Goal: Transaction & Acquisition: Purchase product/service

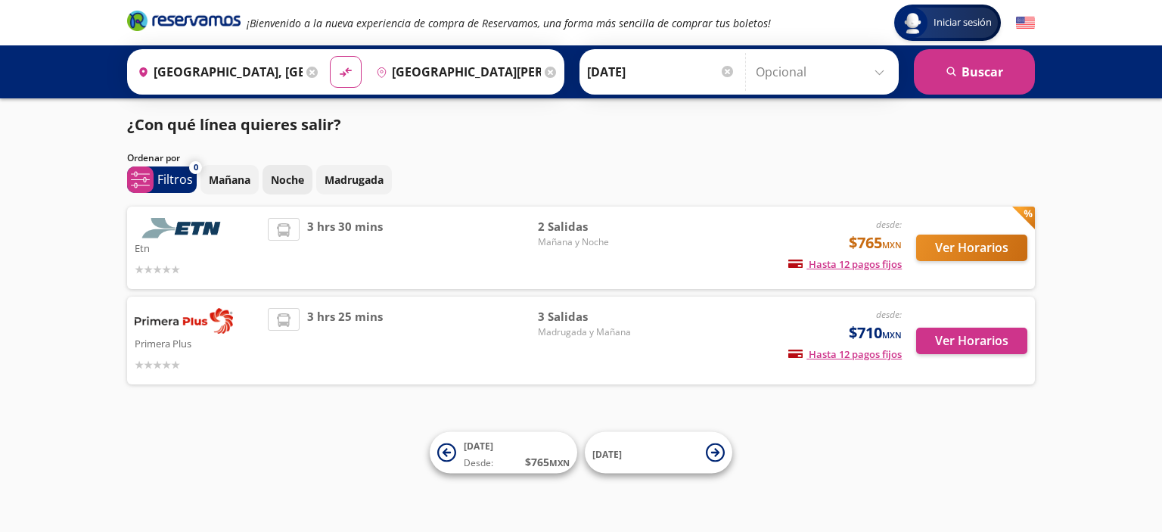
click at [297, 175] on p "Noche" at bounding box center [287, 180] width 33 height 16
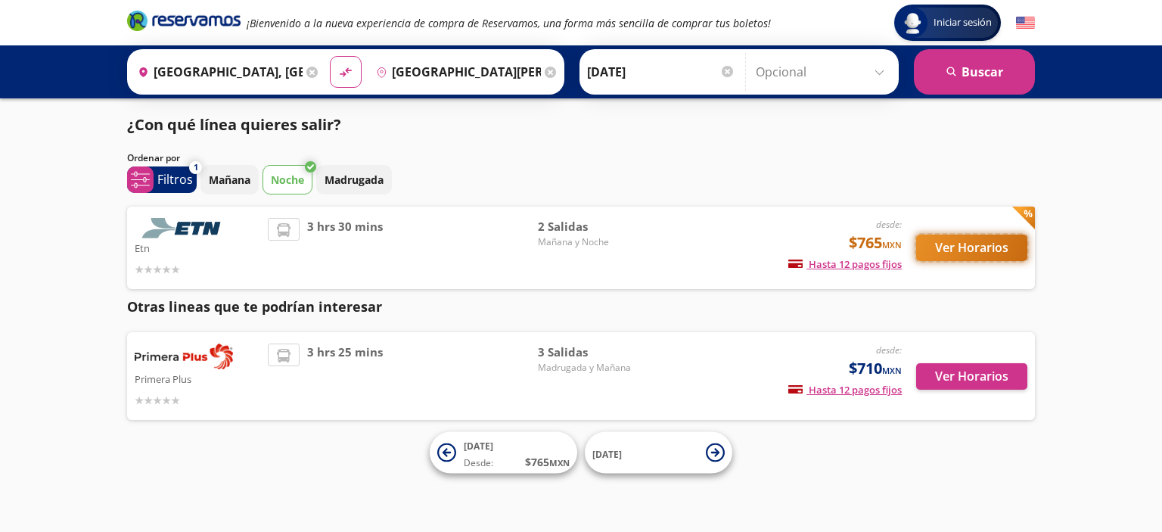
click at [969, 247] on button "Ver Horarios" at bounding box center [971, 248] width 111 height 26
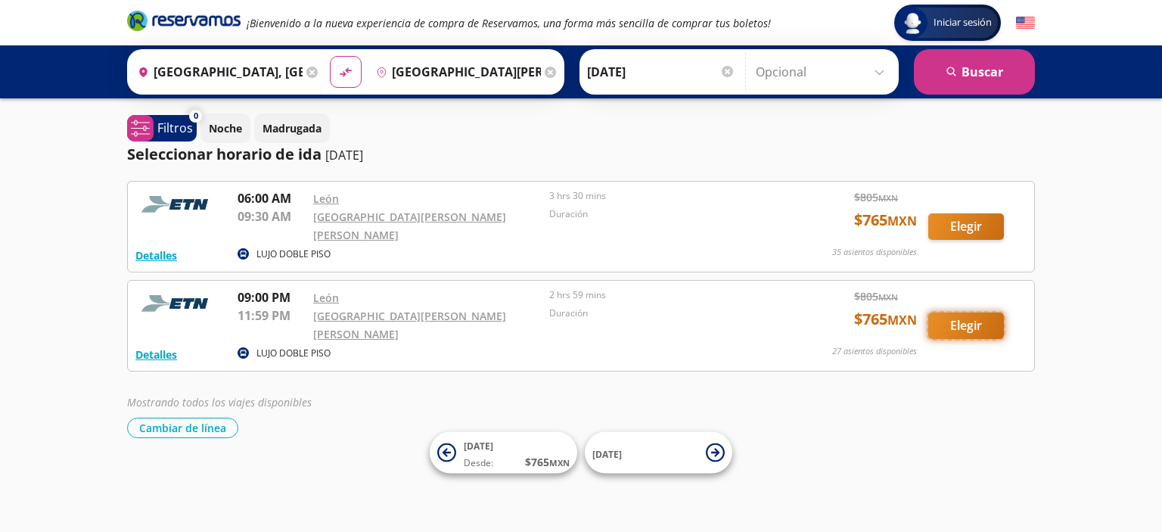
click at [966, 313] on button "Elegir" at bounding box center [967, 326] width 76 height 26
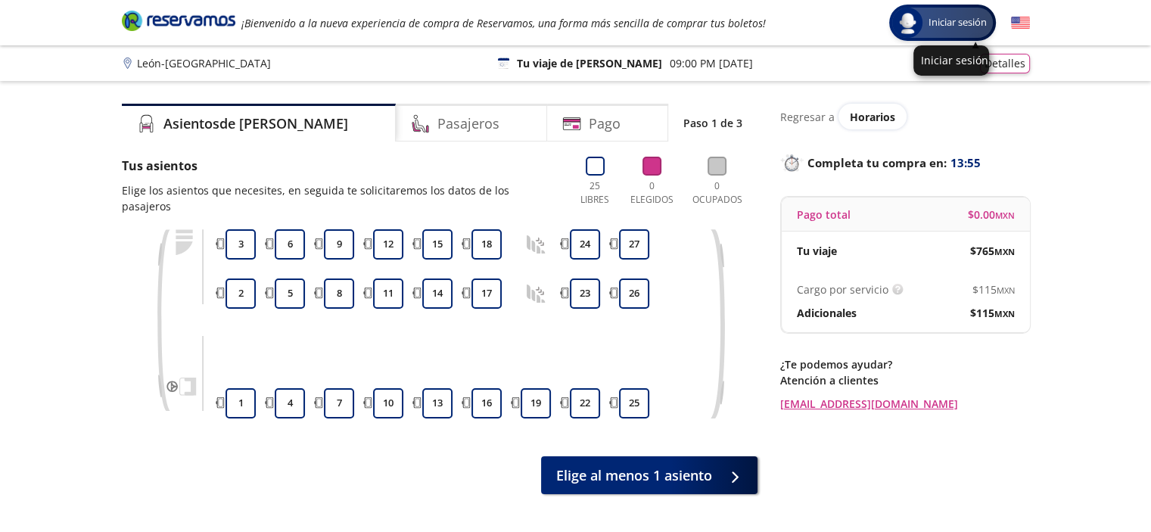
click at [960, 17] on span "Iniciar sesión" at bounding box center [958, 22] width 70 height 15
click at [457, 117] on div "Pasajeros" at bounding box center [471, 123] width 151 height 38
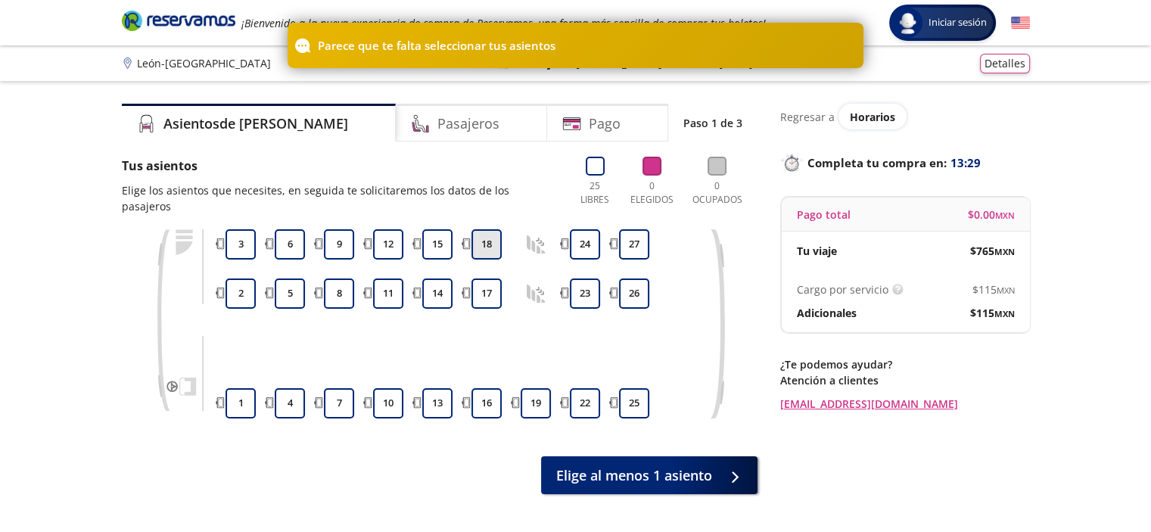
click at [487, 229] on button "18" at bounding box center [486, 244] width 30 height 30
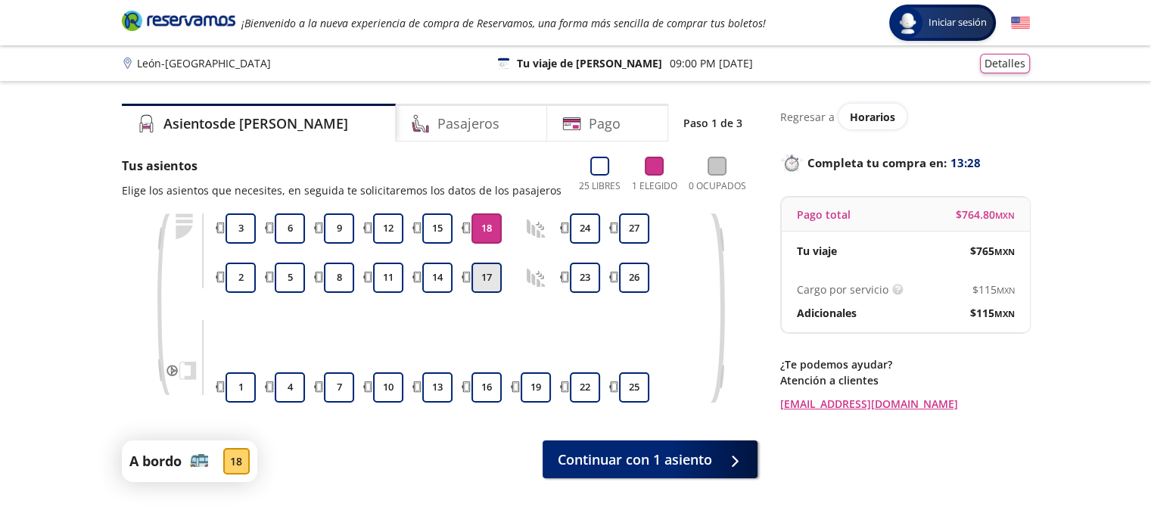
click at [491, 275] on button "17" at bounding box center [486, 278] width 30 height 30
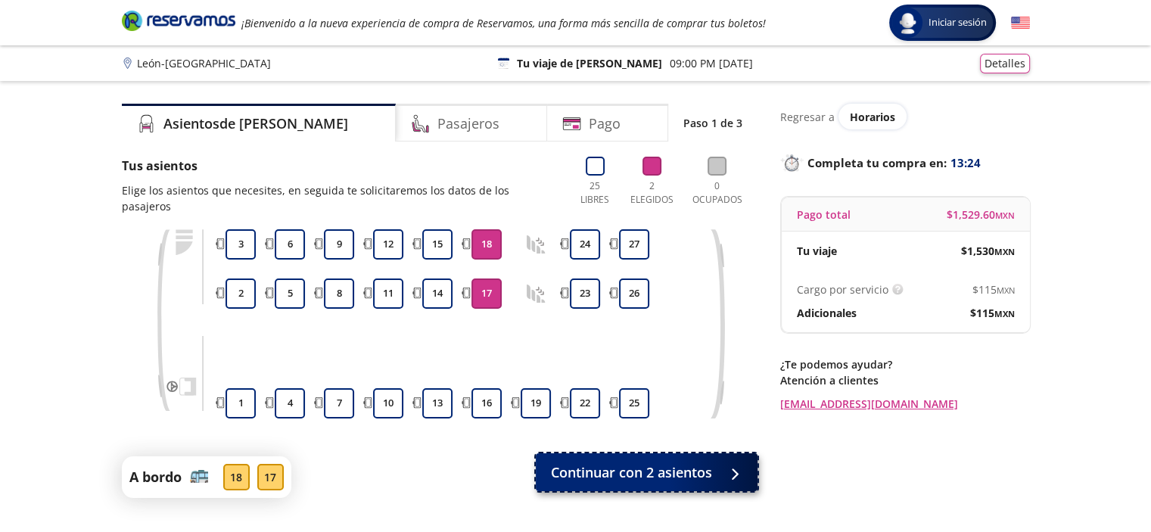
click at [723, 463] on div at bounding box center [731, 472] width 23 height 19
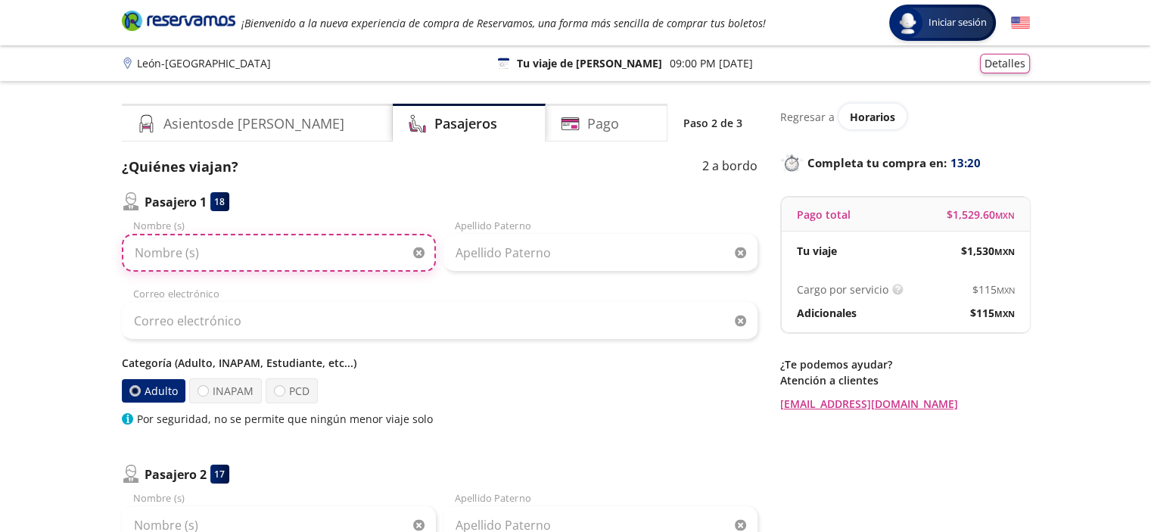
click at [215, 254] on input "Nombre (s)" at bounding box center [279, 253] width 314 height 38
type input "[PERSON_NAME]"
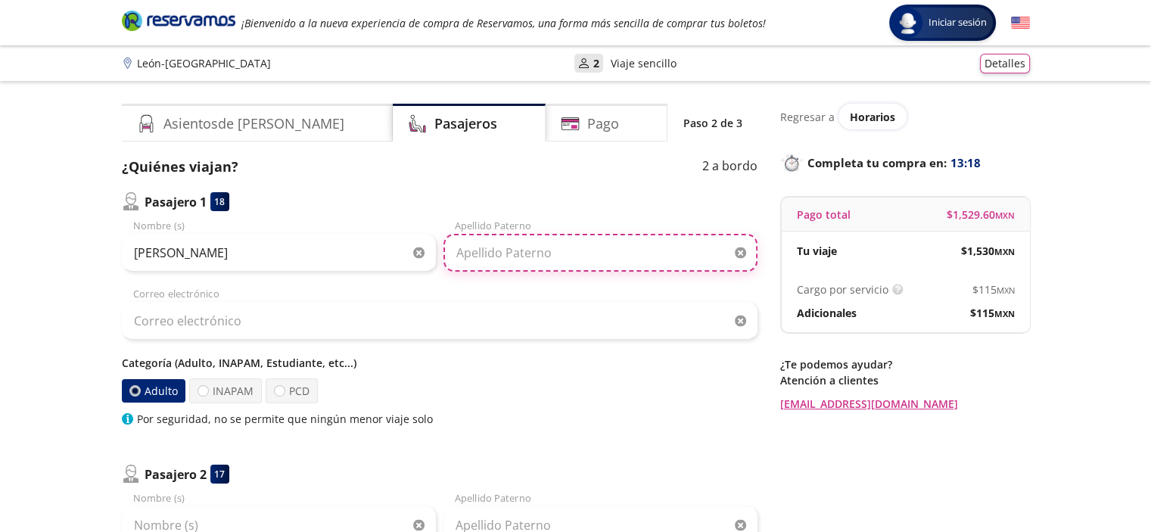
type input "[PERSON_NAME]"
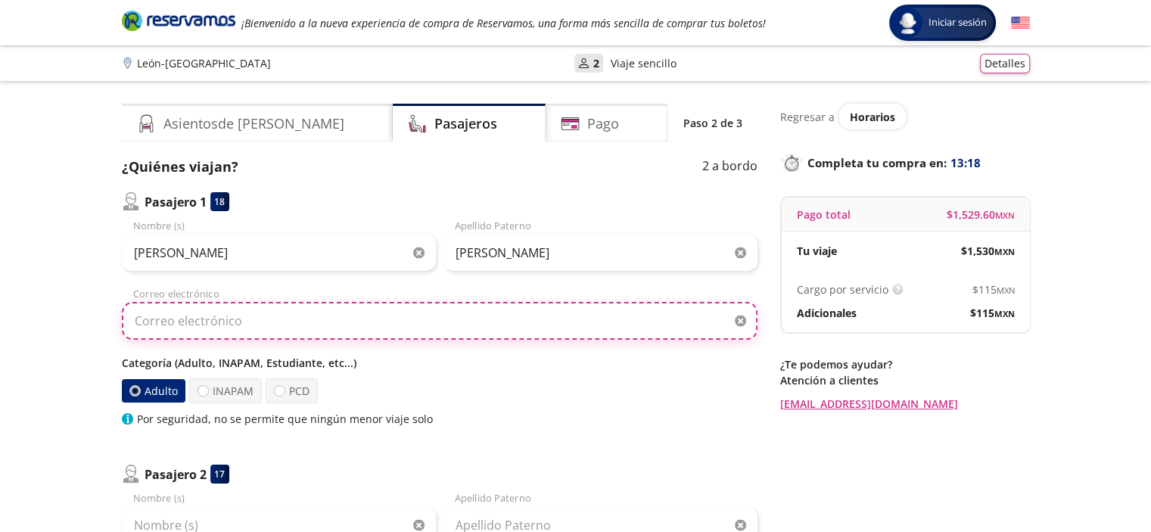
type input "[EMAIL_ADDRESS][DOMAIN_NAME]"
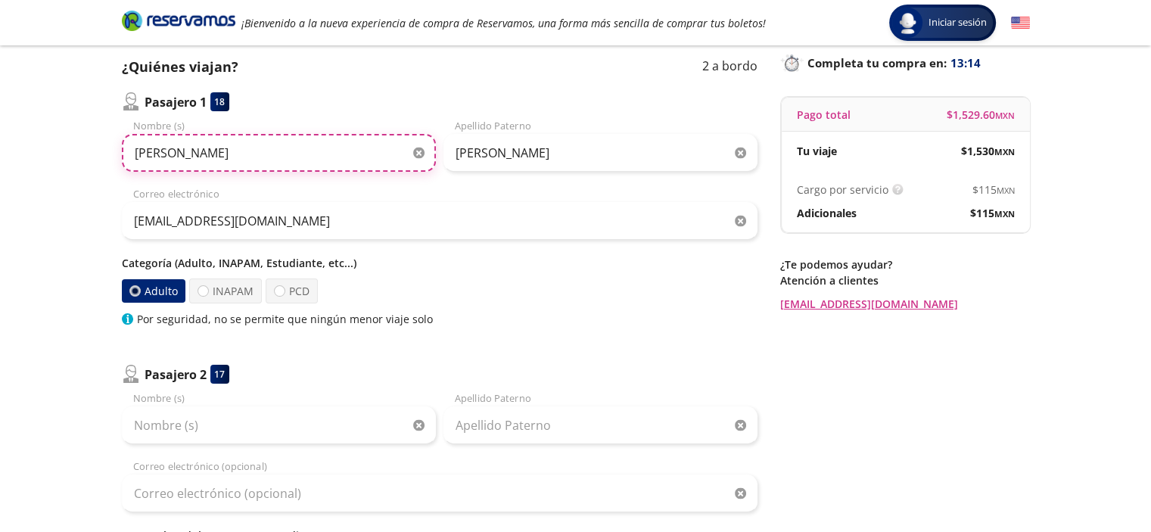
scroll to position [303, 0]
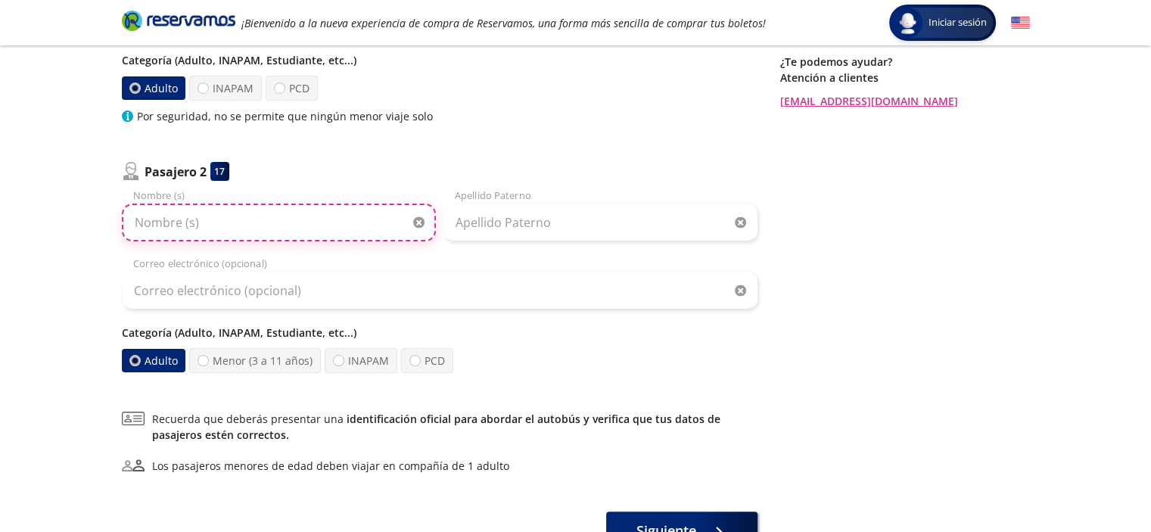
click at [248, 226] on input "Nombre (s)" at bounding box center [279, 223] width 314 height 38
type input "c"
type input "[PERSON_NAME] DE [PERSON_NAME]"
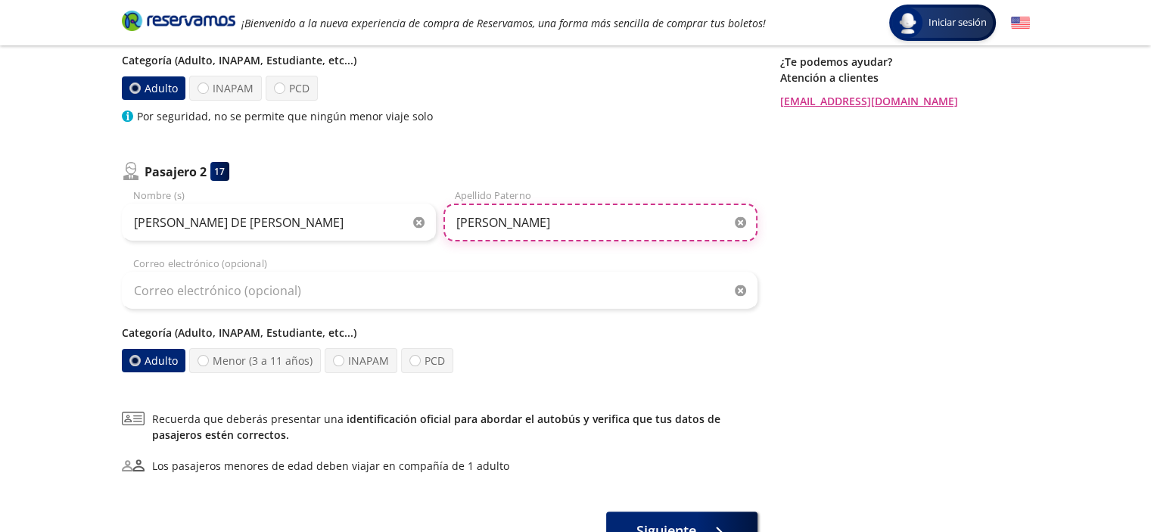
type input "[PERSON_NAME]"
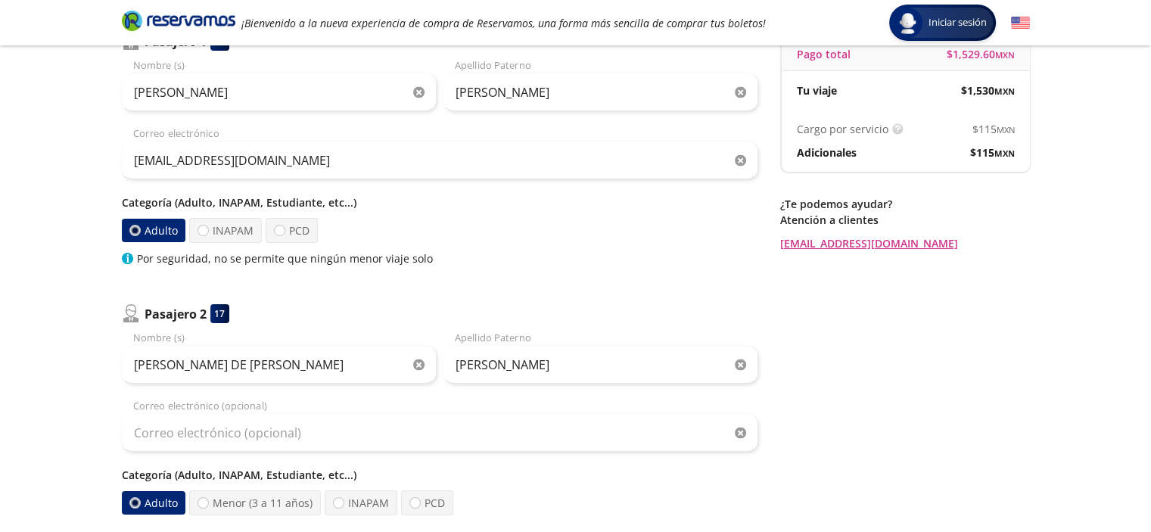
scroll to position [0, 0]
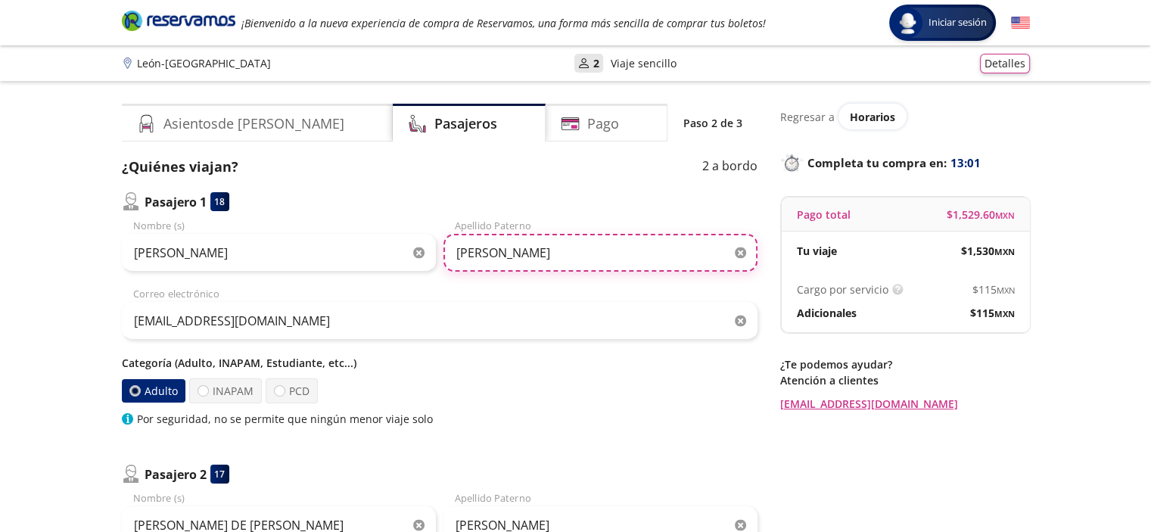
click at [600, 254] on input "[PERSON_NAME]" at bounding box center [600, 253] width 314 height 38
type input "MORACHIS"
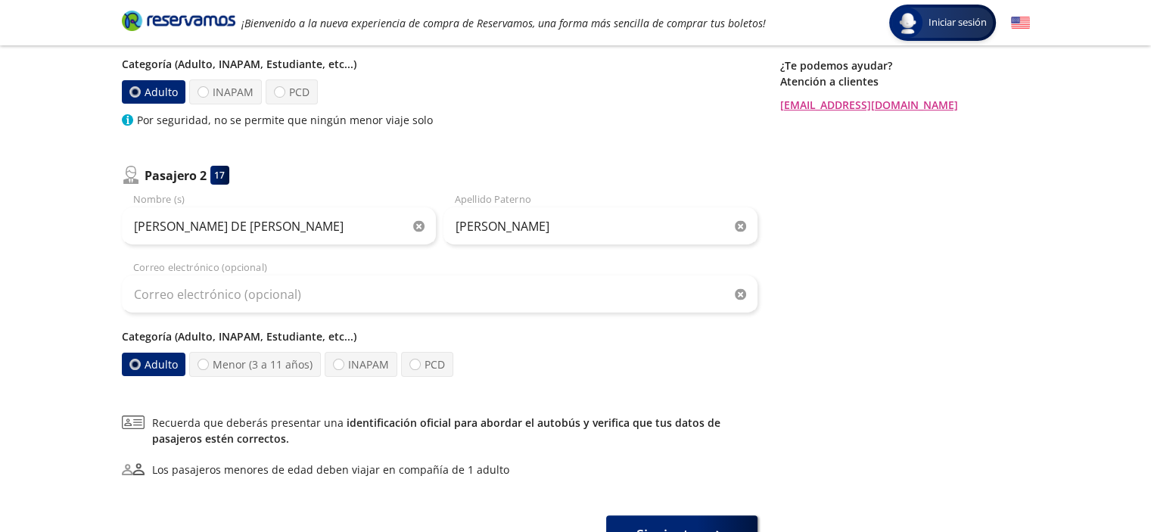
scroll to position [303, 0]
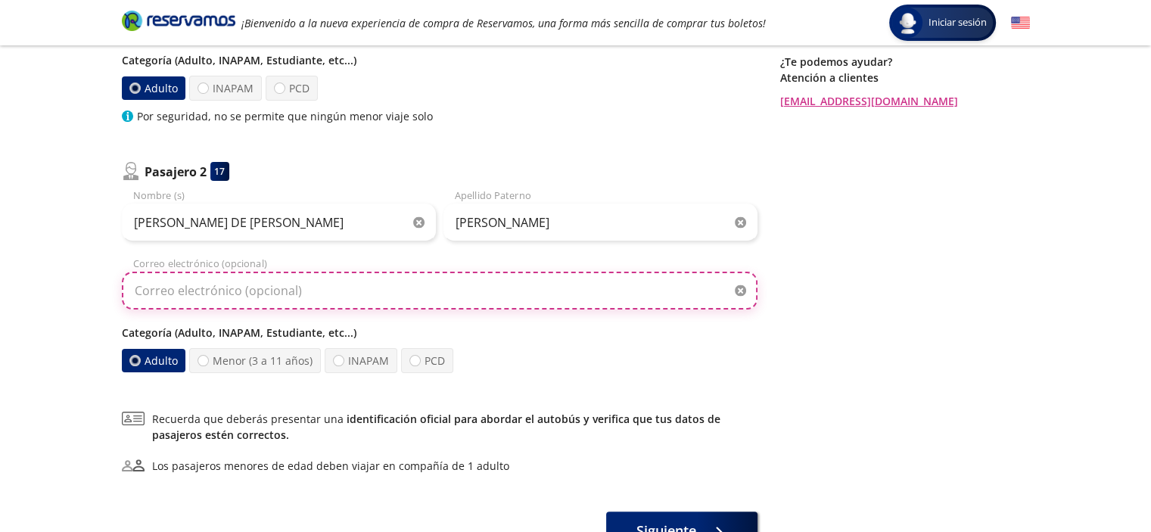
click at [325, 292] on input "Correo electrónico (opcional)" at bounding box center [440, 291] width 636 height 38
type input "[EMAIL_ADDRESS][DOMAIN_NAME]"
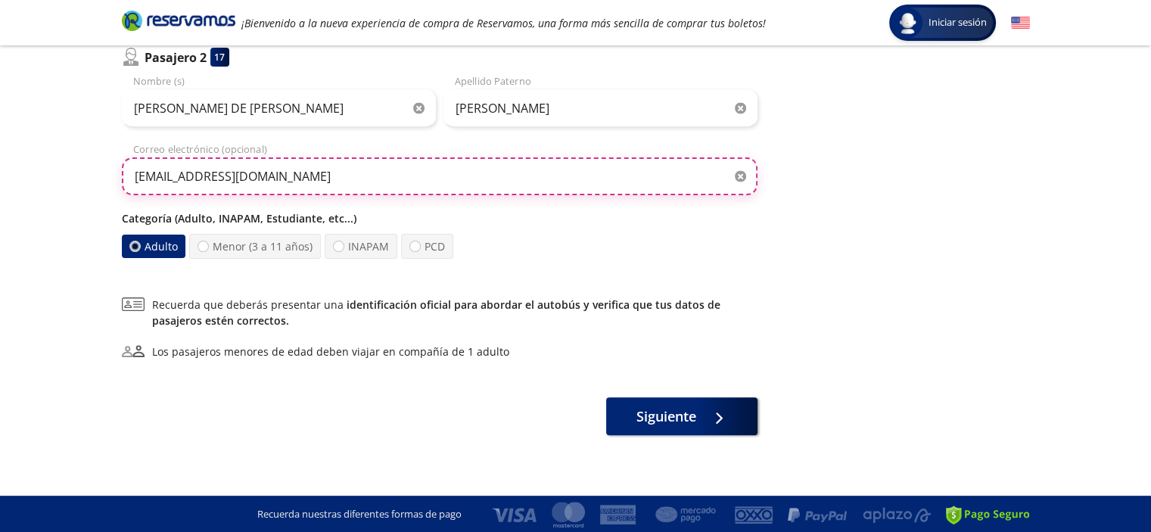
scroll to position [418, 0]
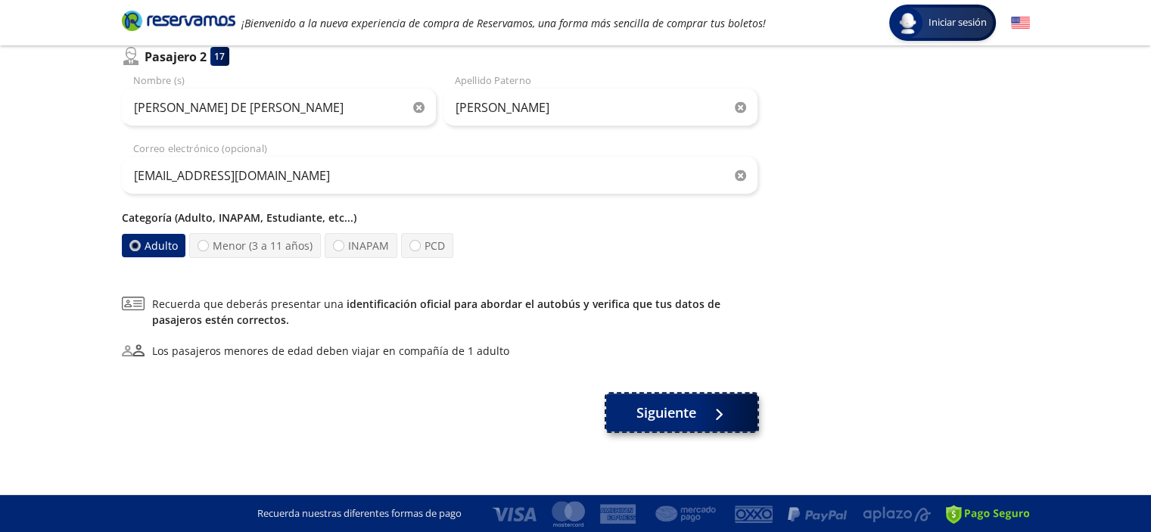
click at [681, 410] on span "Siguiente" at bounding box center [666, 413] width 60 height 20
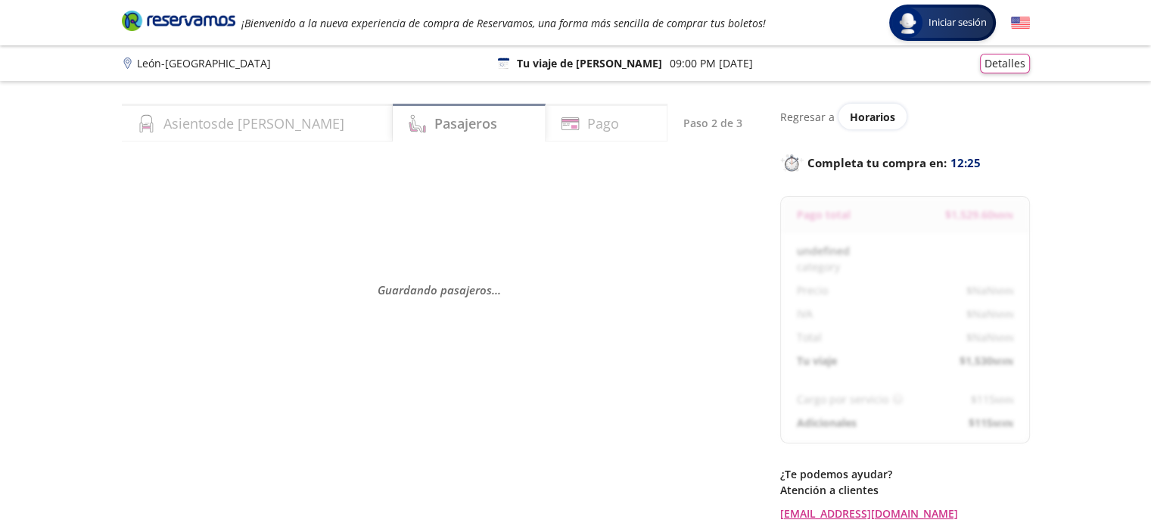
select select "MX"
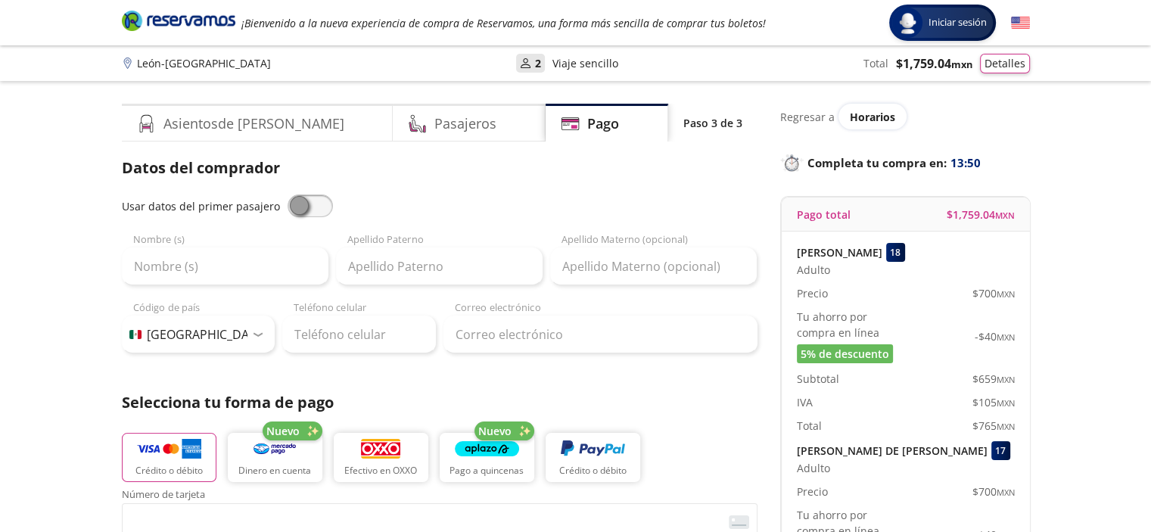
click at [309, 209] on span at bounding box center [310, 205] width 45 height 23
click at [288, 194] on input "checkbox" at bounding box center [288, 194] width 0 height 0
type input "[PERSON_NAME]"
type input "MORACHIS"
type input "[EMAIL_ADDRESS][DOMAIN_NAME]"
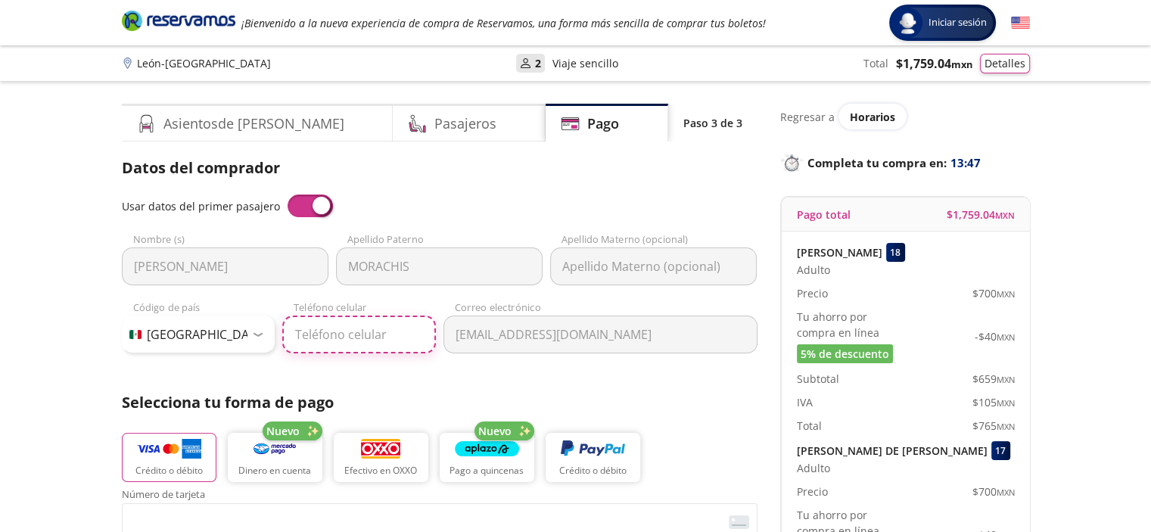
click at [326, 337] on input "Teléfono celular" at bounding box center [359, 335] width 154 height 38
type input "[PHONE_NUMBER]"
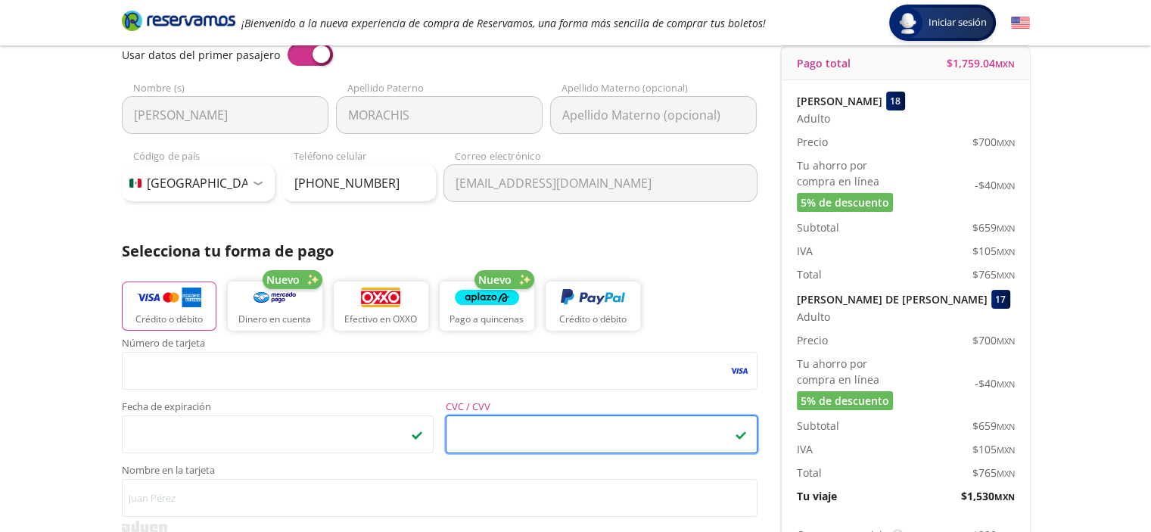
scroll to position [227, 0]
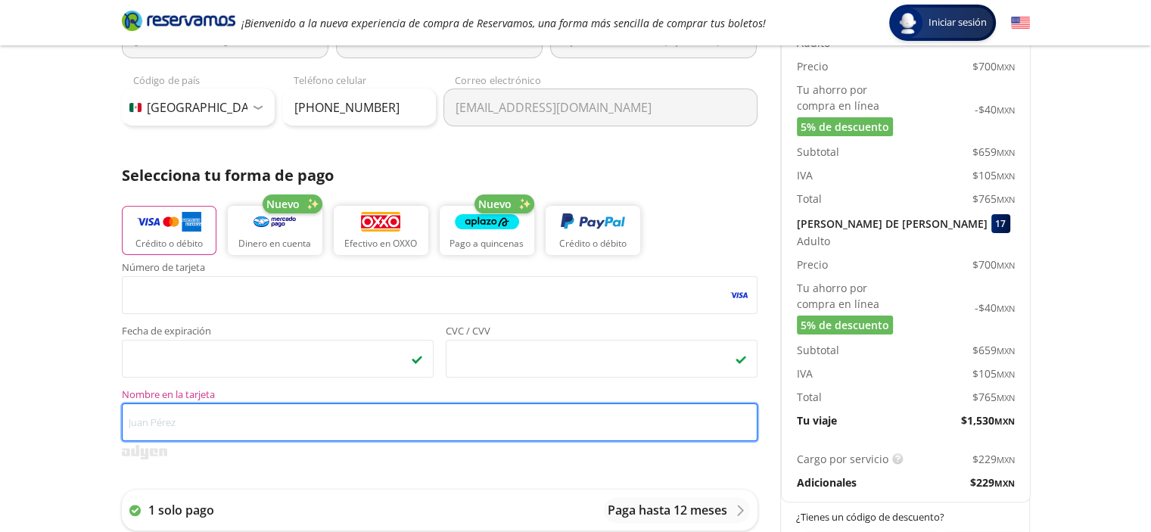
click at [264, 420] on input "Nombre en la tarjeta" at bounding box center [440, 422] width 636 height 38
type input "J"
type input "j"
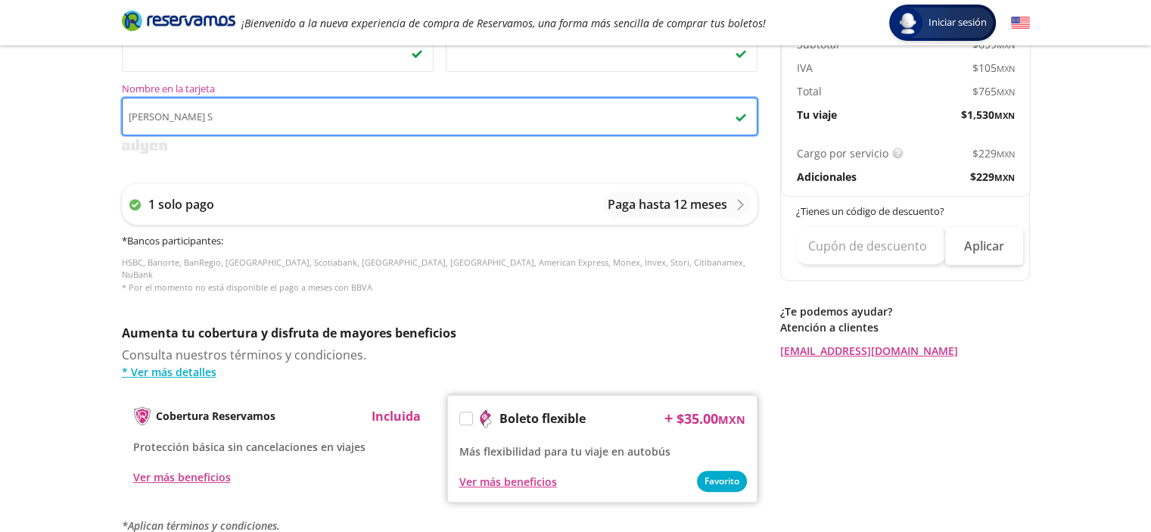
scroll to position [530, 0]
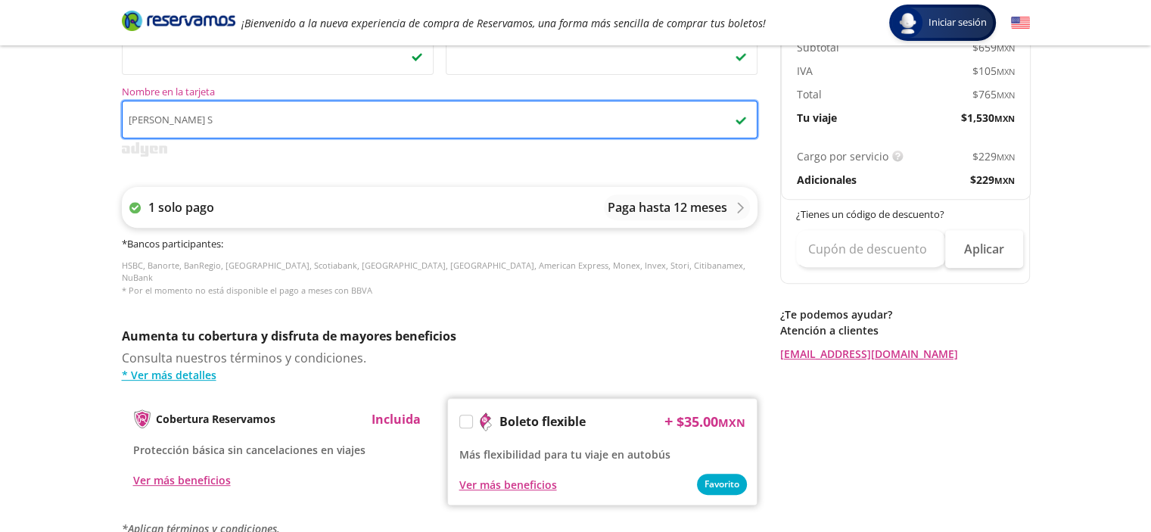
type input "[PERSON_NAME] S"
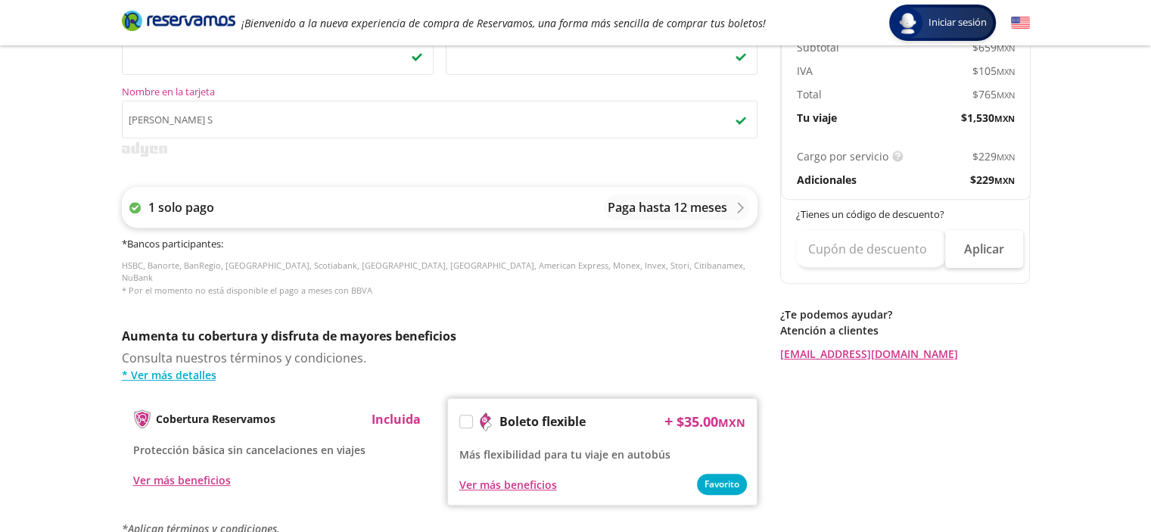
click at [740, 207] on icon at bounding box center [740, 207] width 11 height 11
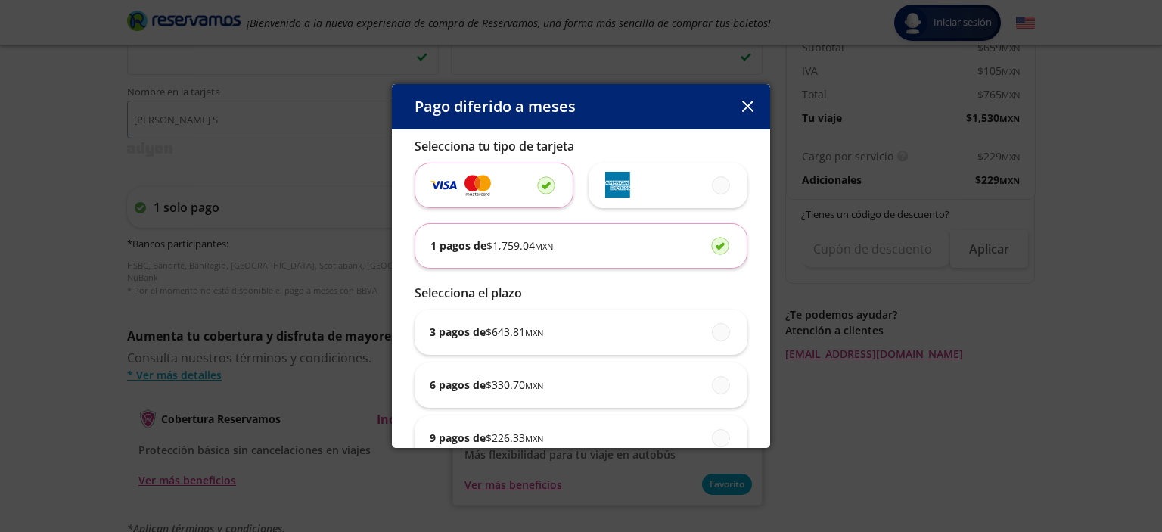
click at [752, 107] on icon "button" at bounding box center [747, 106] width 11 height 11
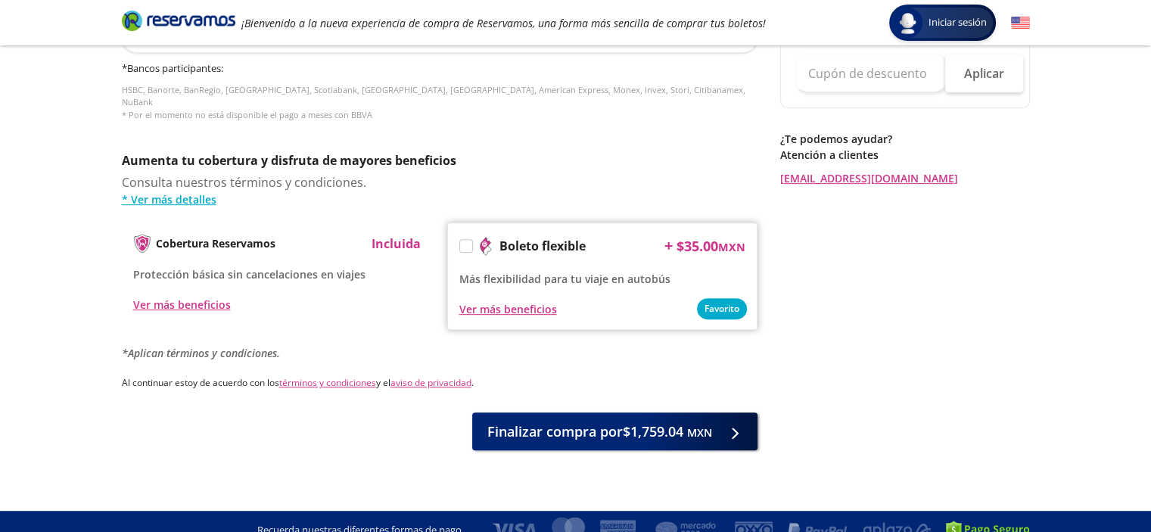
scroll to position [709, 0]
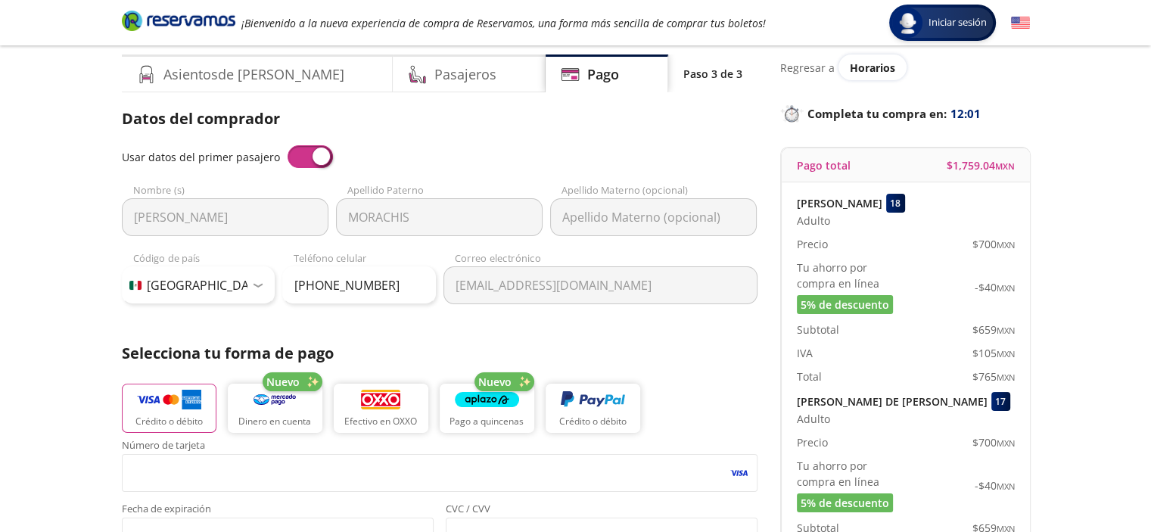
scroll to position [0, 0]
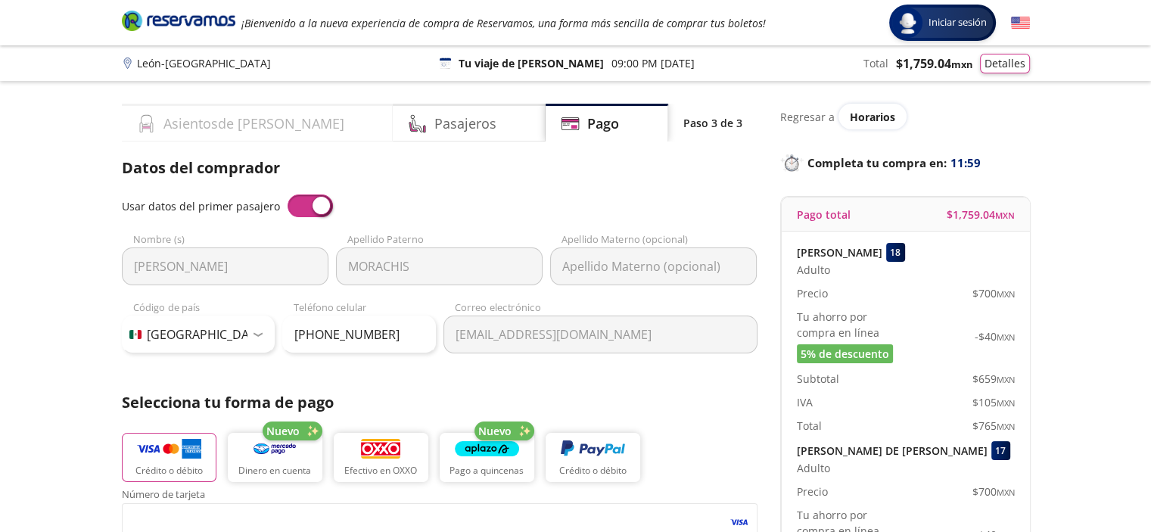
click at [185, 123] on h4 "Asientos de [PERSON_NAME]" at bounding box center [253, 124] width 181 height 20
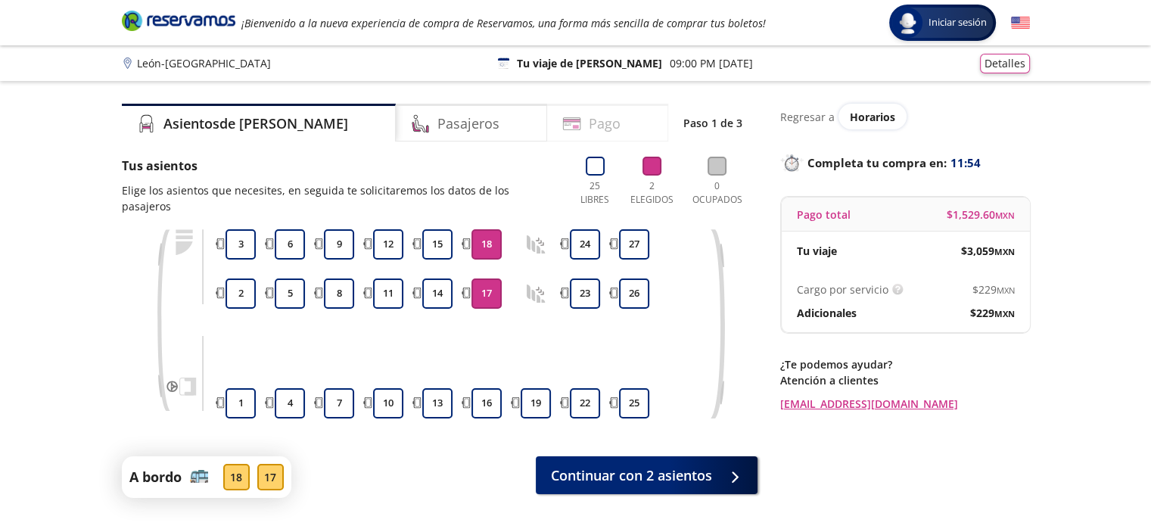
click at [558, 129] on div "Pago" at bounding box center [607, 123] width 121 height 38
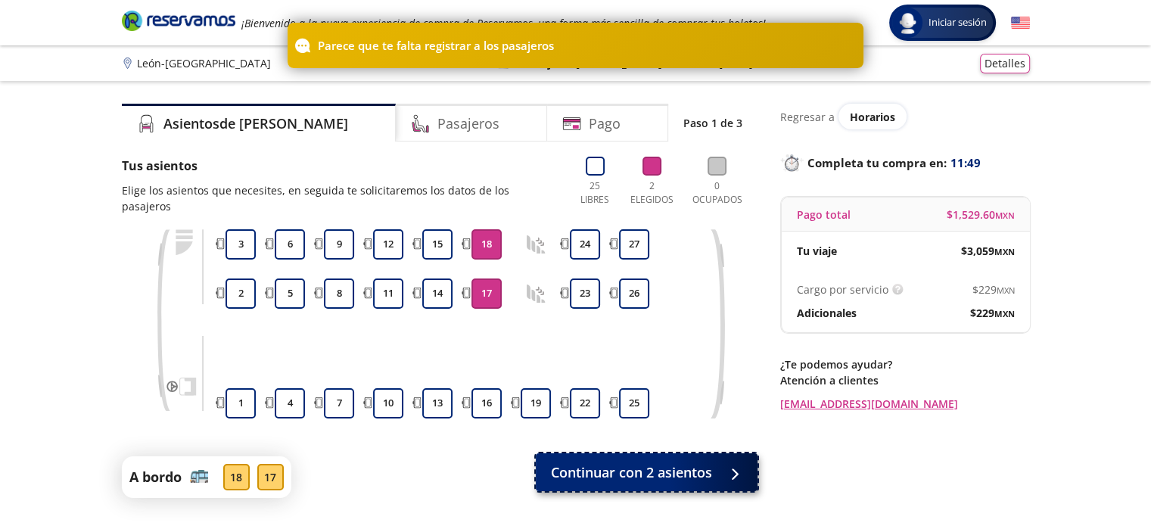
click at [689, 462] on span "Continuar con 2 asientos" at bounding box center [631, 472] width 161 height 20
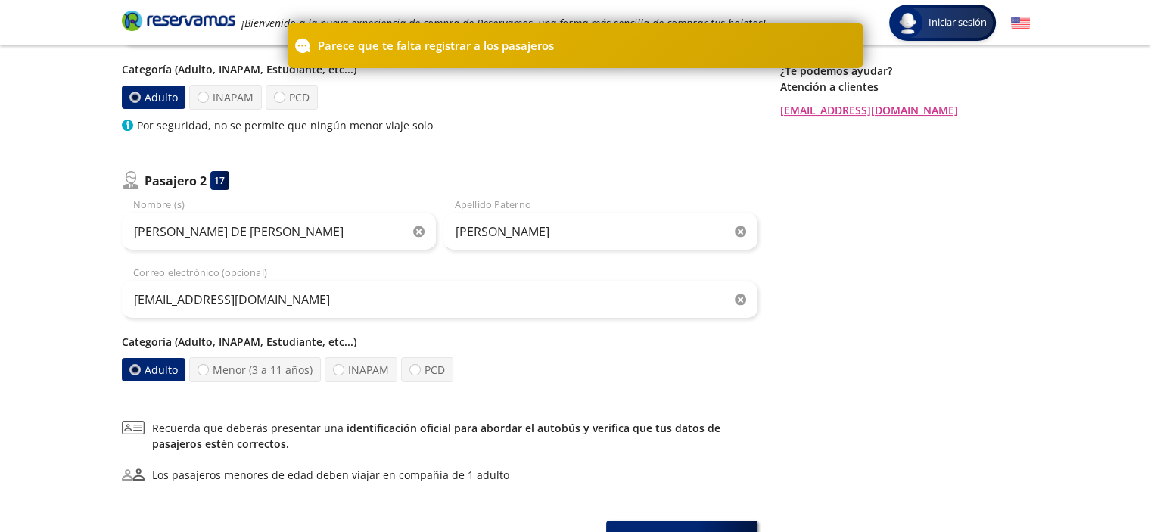
scroll to position [418, 0]
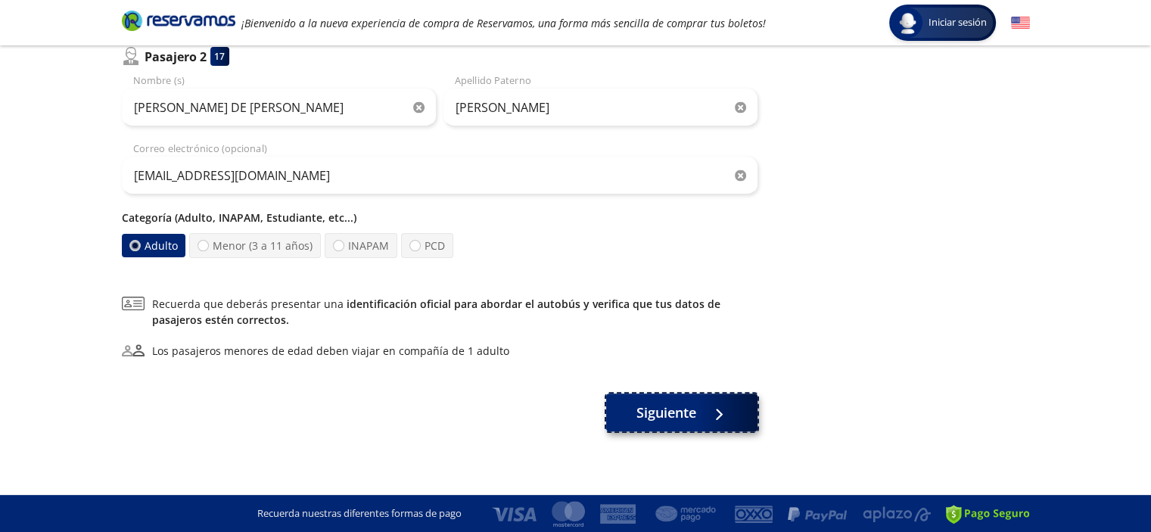
click at [689, 407] on span "Siguiente" at bounding box center [666, 413] width 60 height 20
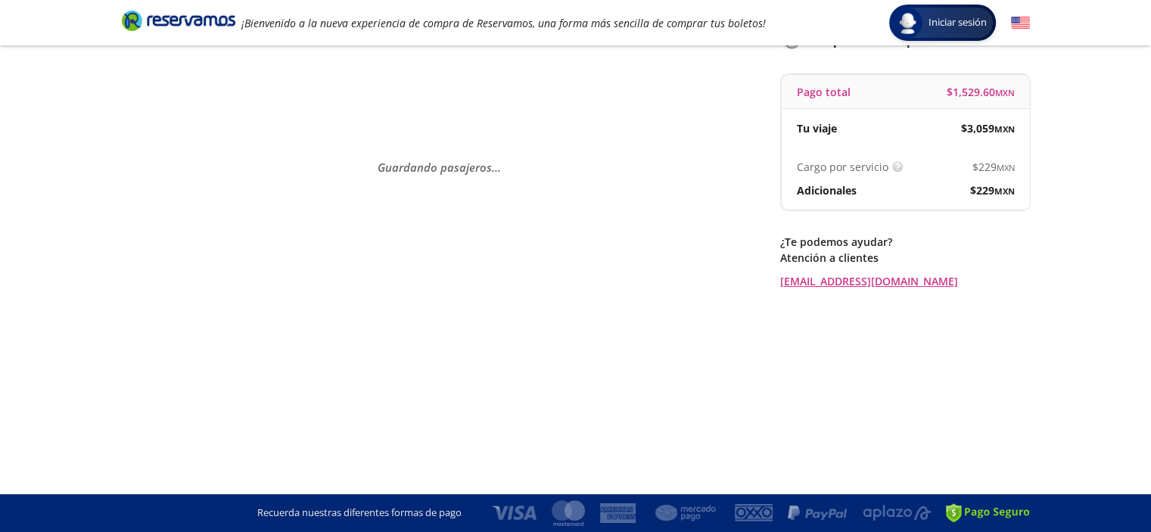
scroll to position [0, 0]
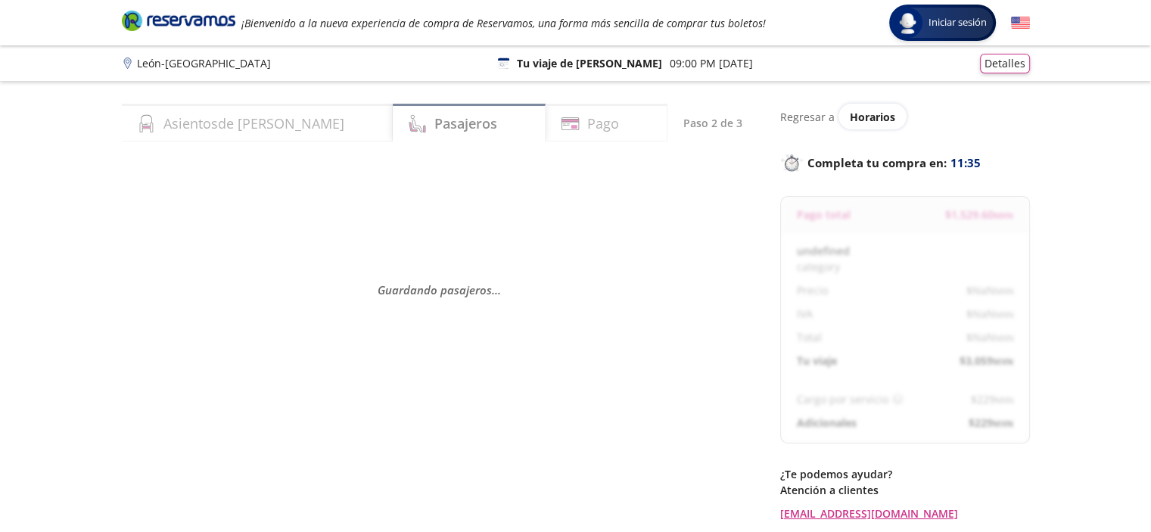
select select "MX"
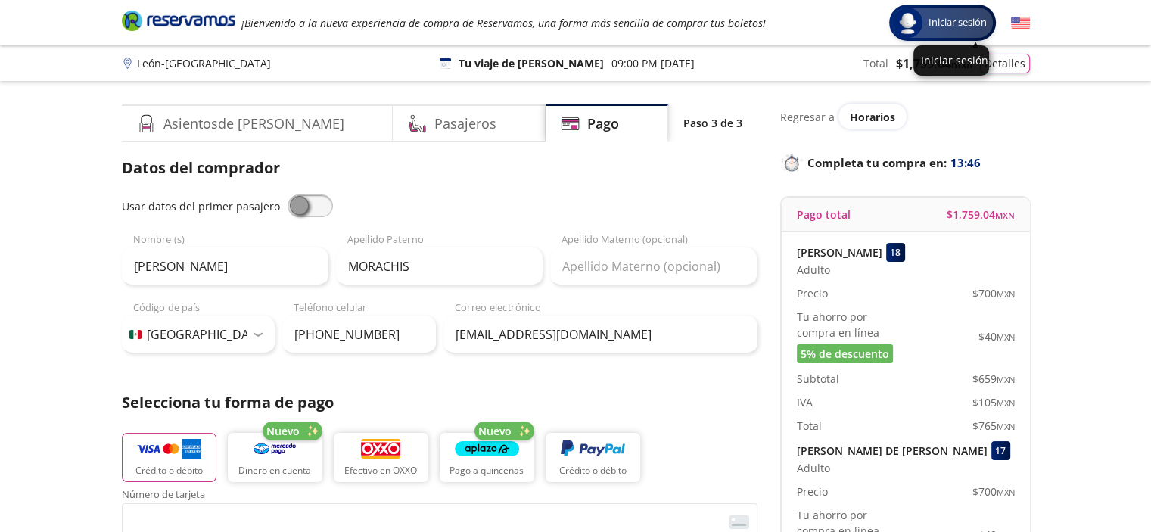
click at [951, 21] on span "Iniciar sesión" at bounding box center [958, 22] width 70 height 15
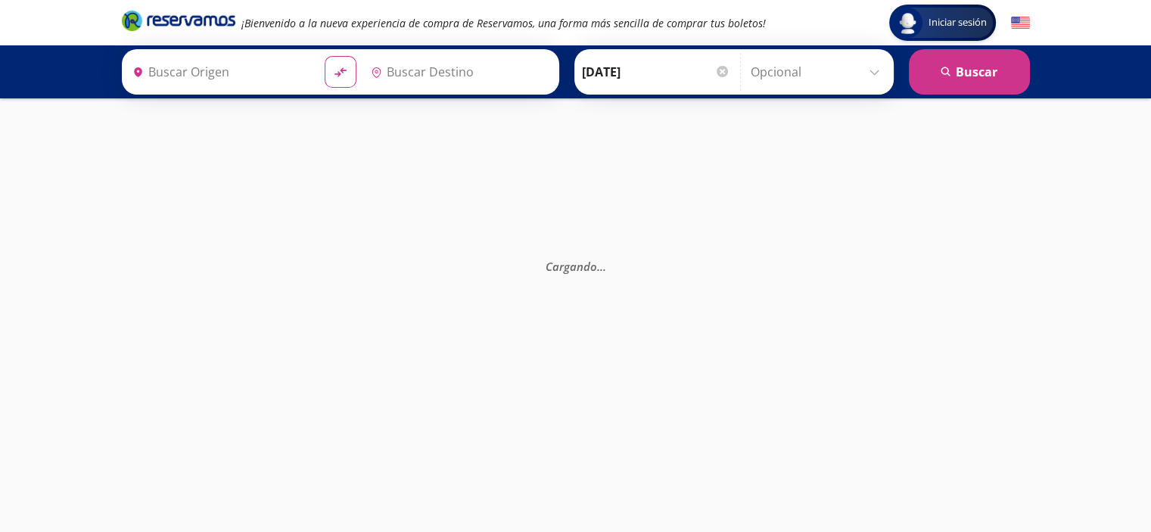
type input "[GEOGRAPHIC_DATA][PERSON_NAME][PERSON_NAME], [GEOGRAPHIC_DATA]"
type input "[GEOGRAPHIC_DATA], [GEOGRAPHIC_DATA]"
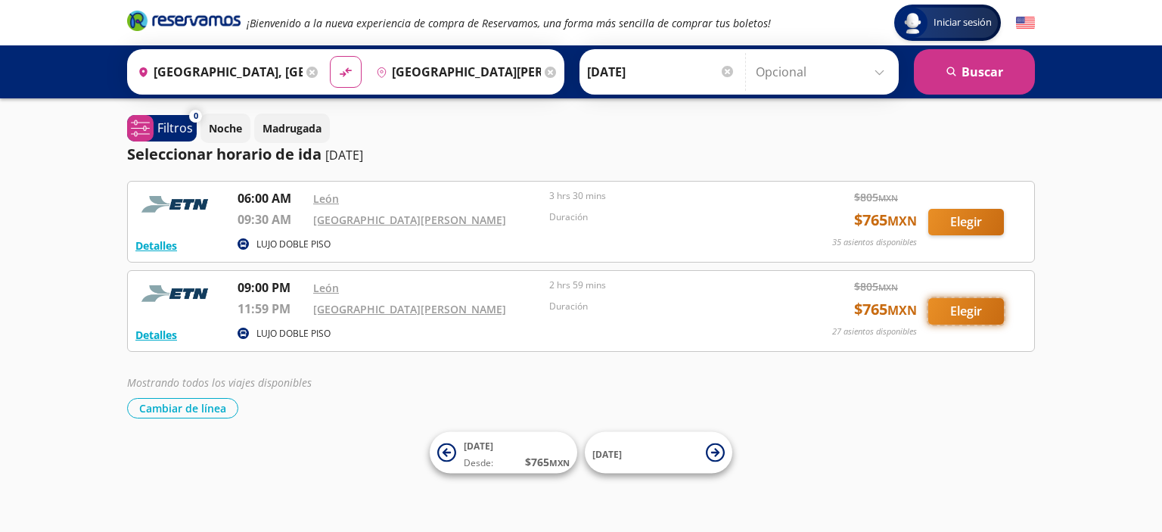
click at [978, 306] on button "Elegir" at bounding box center [967, 311] width 76 height 26
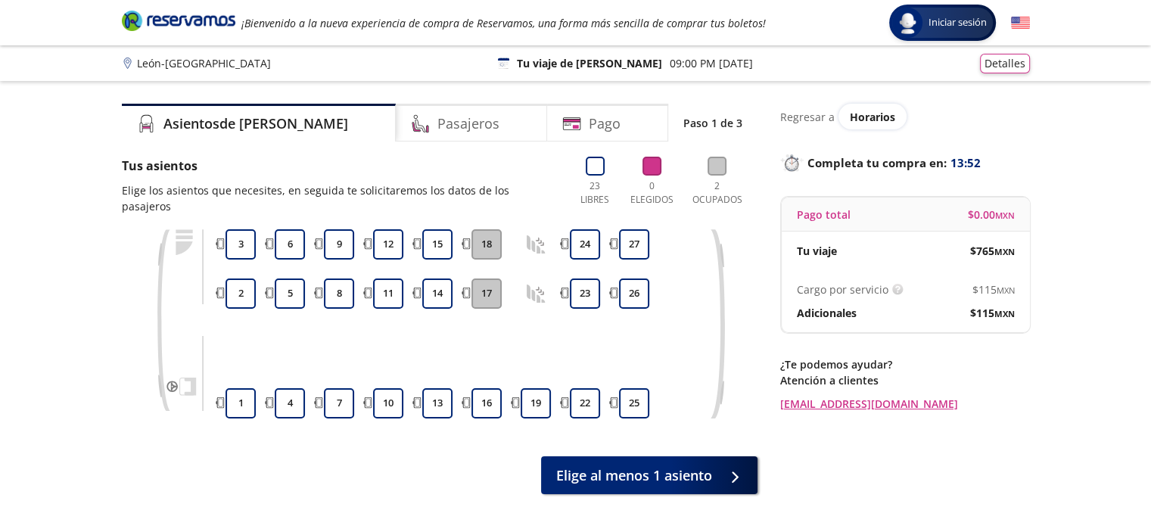
click at [481, 229] on button "18" at bounding box center [486, 244] width 30 height 30
click at [481, 278] on button "17" at bounding box center [486, 293] width 30 height 30
click at [653, 465] on span "Elige al menos 1 asiento" at bounding box center [634, 475] width 156 height 20
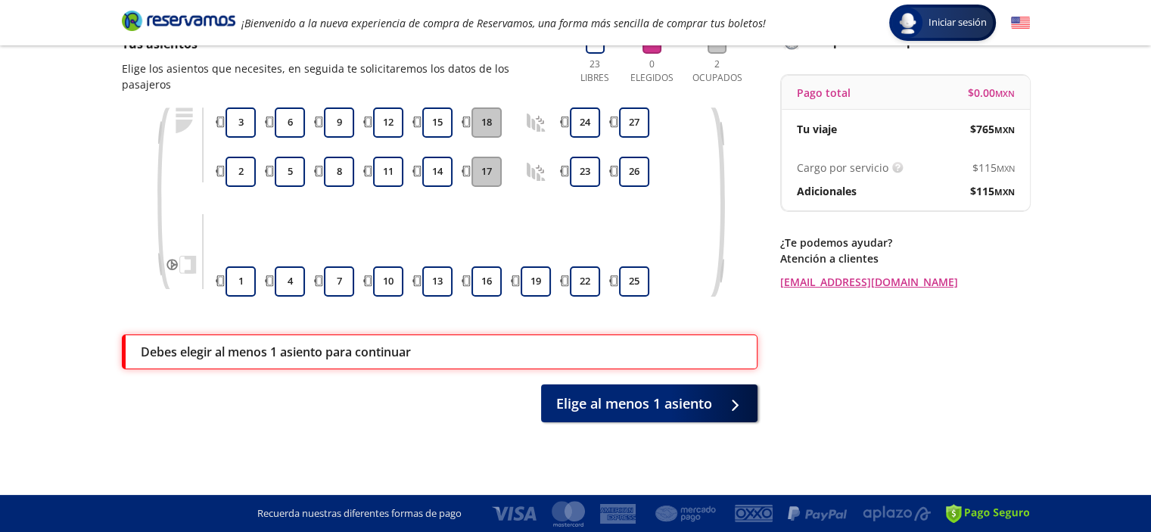
click at [509, 343] on div "Debes elegir al menos 1 asiento para continuar" at bounding box center [441, 352] width 601 height 18
click at [475, 157] on button "17" at bounding box center [486, 172] width 30 height 30
drag, startPoint x: 481, startPoint y: 112, endPoint x: 511, endPoint y: 254, distance: 144.6
click at [485, 126] on div "16 17 18" at bounding box center [487, 201] width 38 height 189
click at [487, 266] on button "16" at bounding box center [486, 281] width 30 height 30
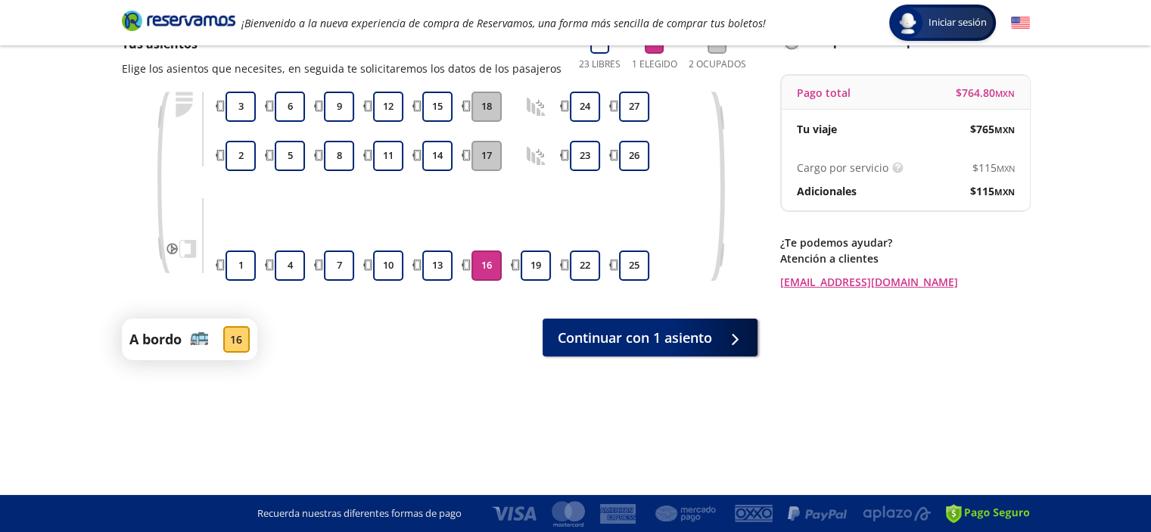
click at [488, 263] on button "16" at bounding box center [486, 265] width 30 height 30
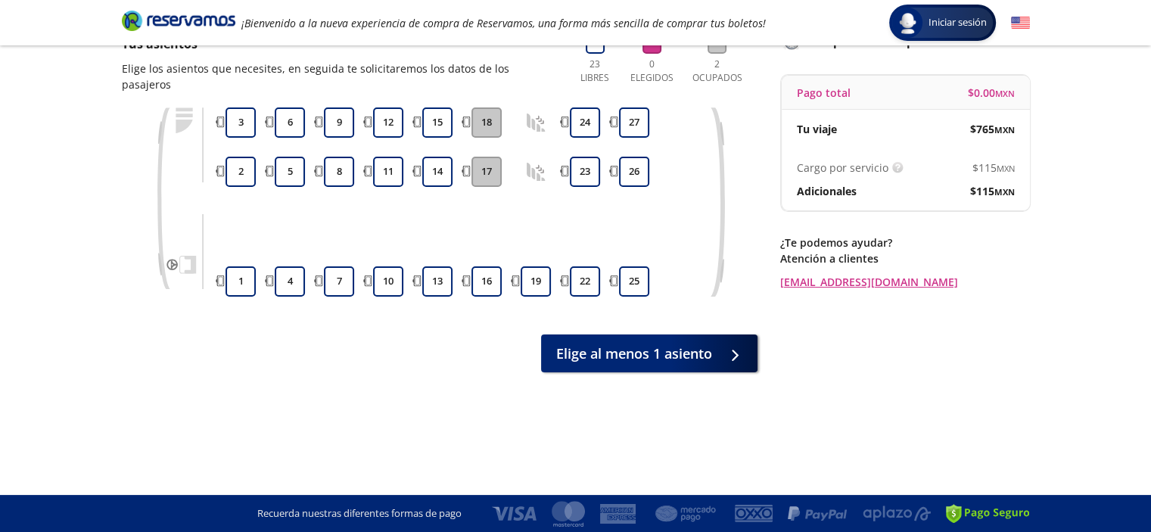
click at [487, 107] on button "18" at bounding box center [486, 122] width 30 height 30
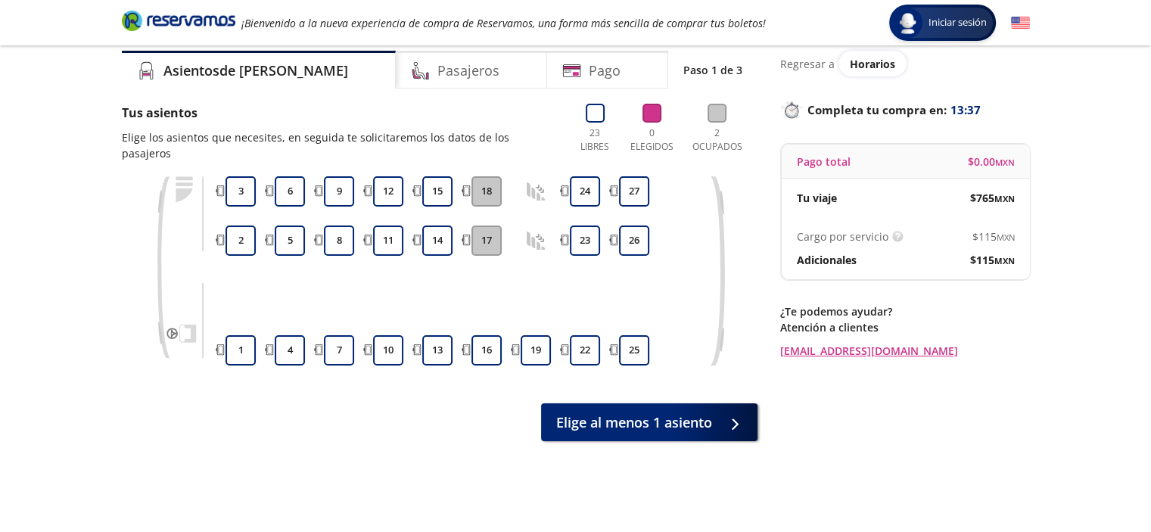
scroll to position [0, 0]
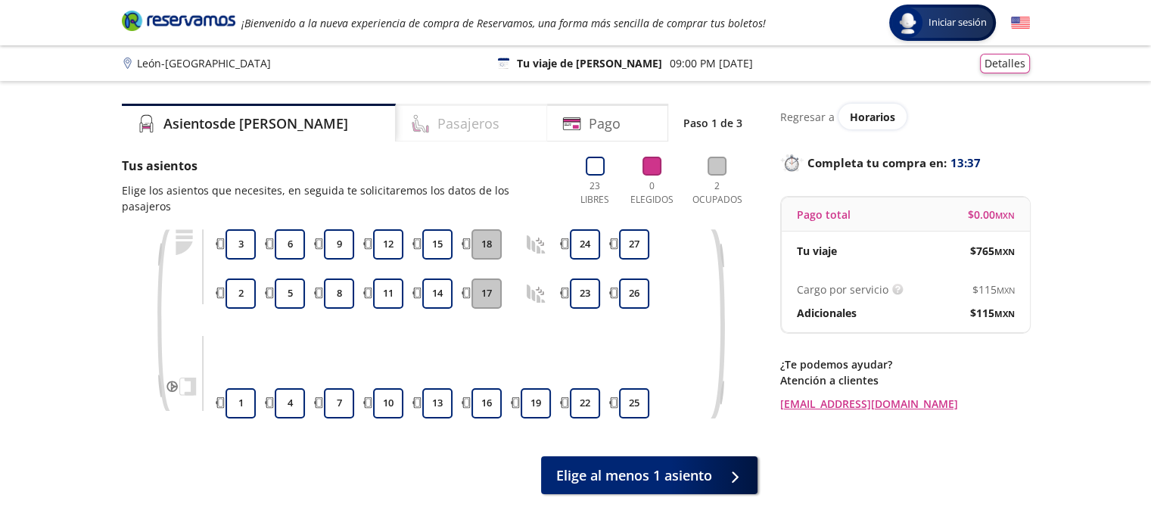
click at [437, 126] on h4 "Pasajeros" at bounding box center [468, 124] width 62 height 20
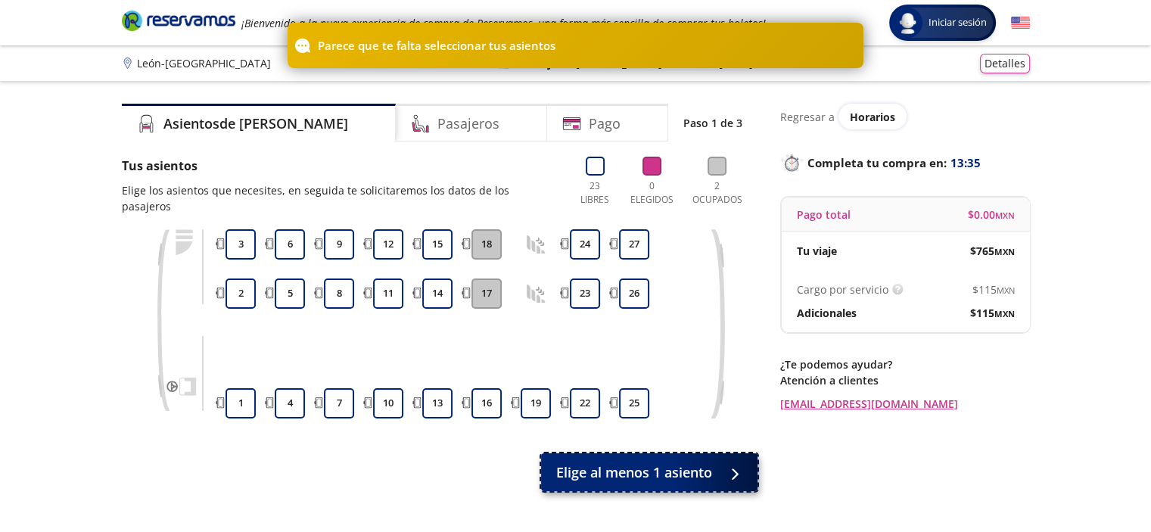
click at [619, 462] on span "Elige al menos 1 asiento" at bounding box center [634, 472] width 156 height 20
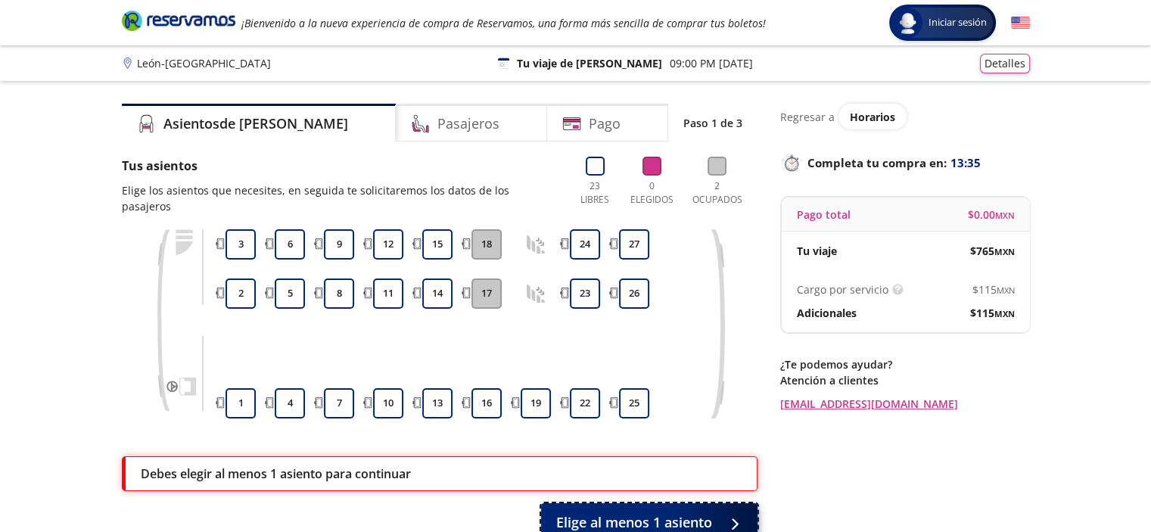
scroll to position [122, 0]
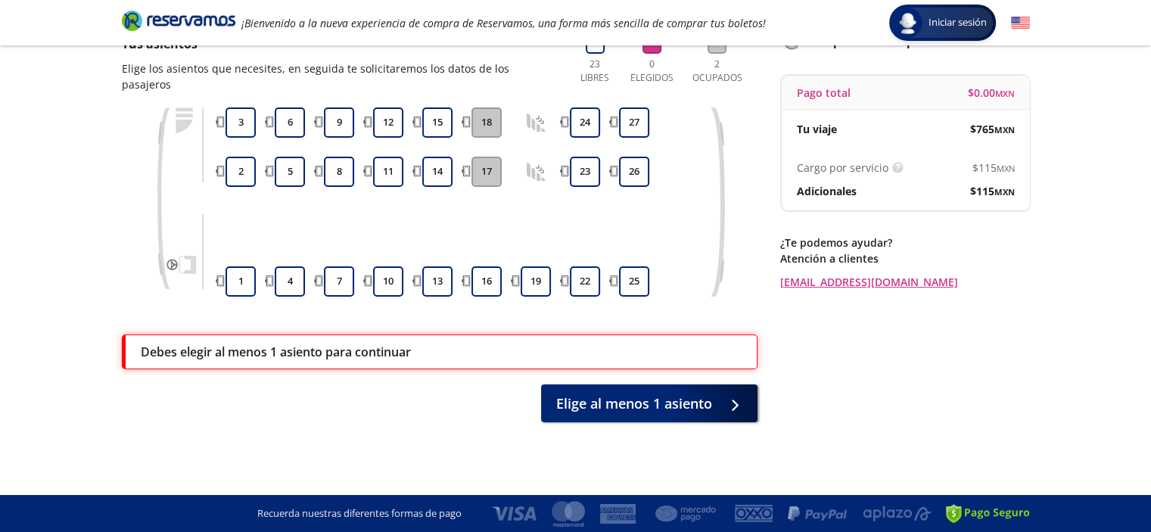
click at [515, 393] on div "Elige al menos 1 asiento" at bounding box center [440, 403] width 636 height 38
click at [621, 390] on span "Elige al menos 1 asiento" at bounding box center [634, 400] width 156 height 20
click at [439, 107] on button "15" at bounding box center [437, 122] width 30 height 30
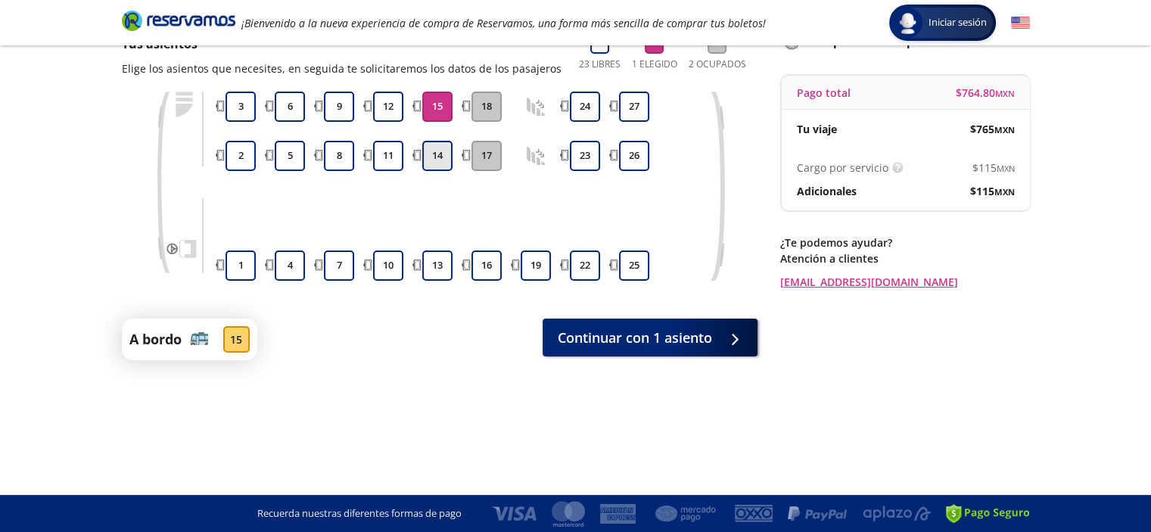
click at [436, 154] on button "14" at bounding box center [437, 156] width 30 height 30
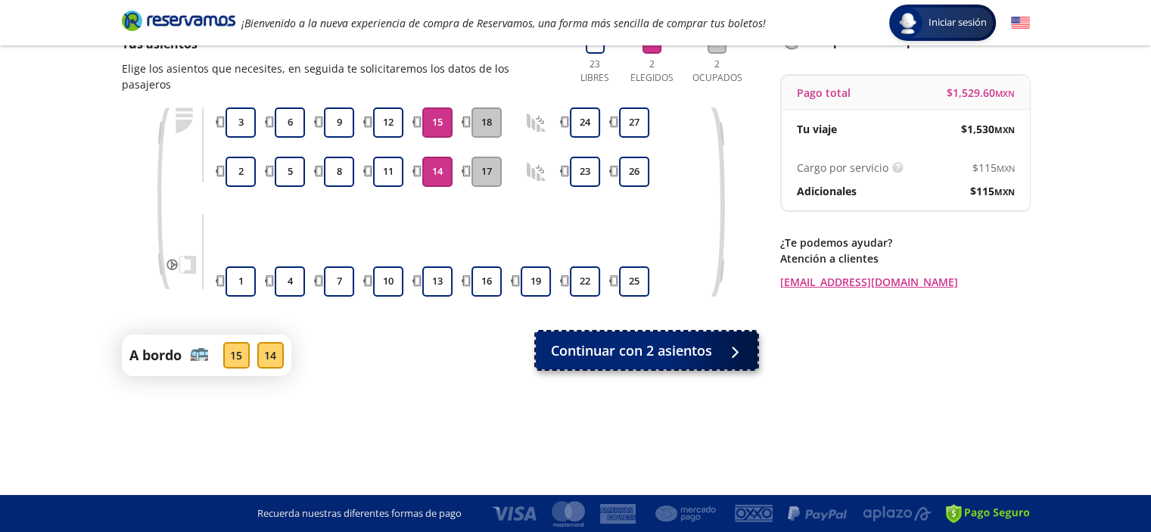
click at [639, 341] on span "Continuar con 2 asientos" at bounding box center [631, 351] width 161 height 20
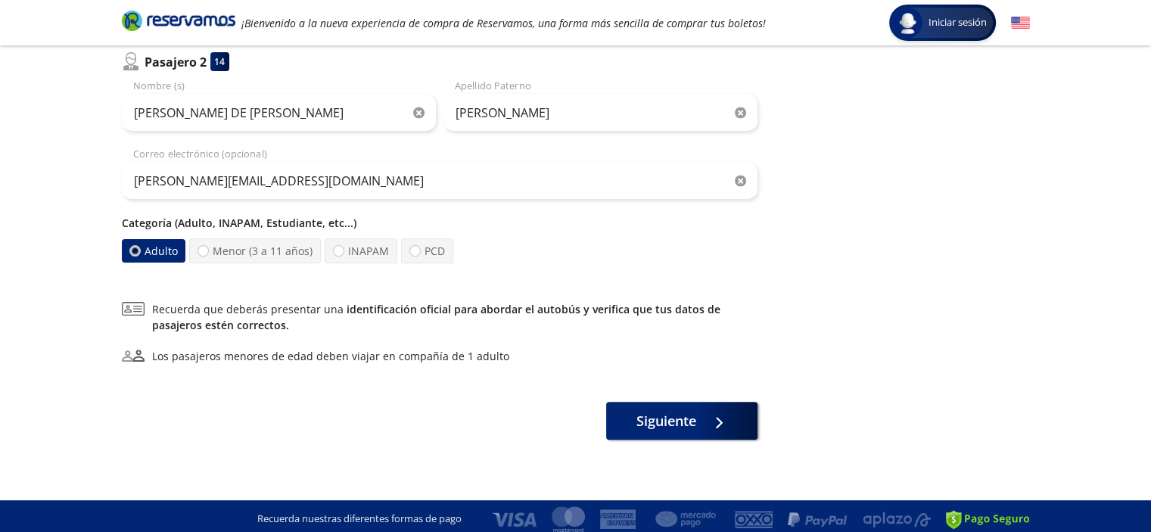
scroll to position [418, 0]
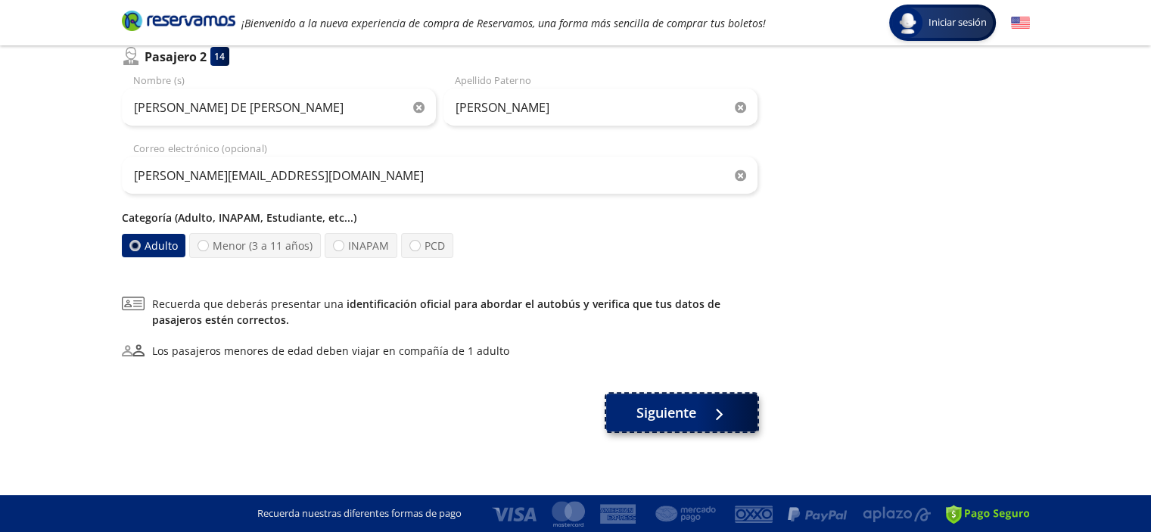
click at [692, 411] on span "Siguiente" at bounding box center [666, 413] width 60 height 20
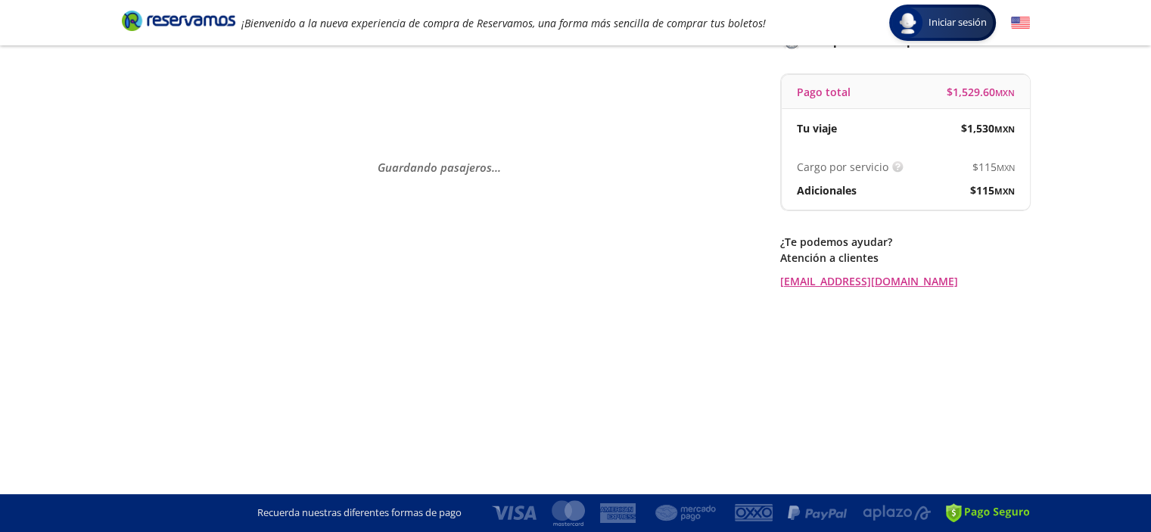
scroll to position [0, 0]
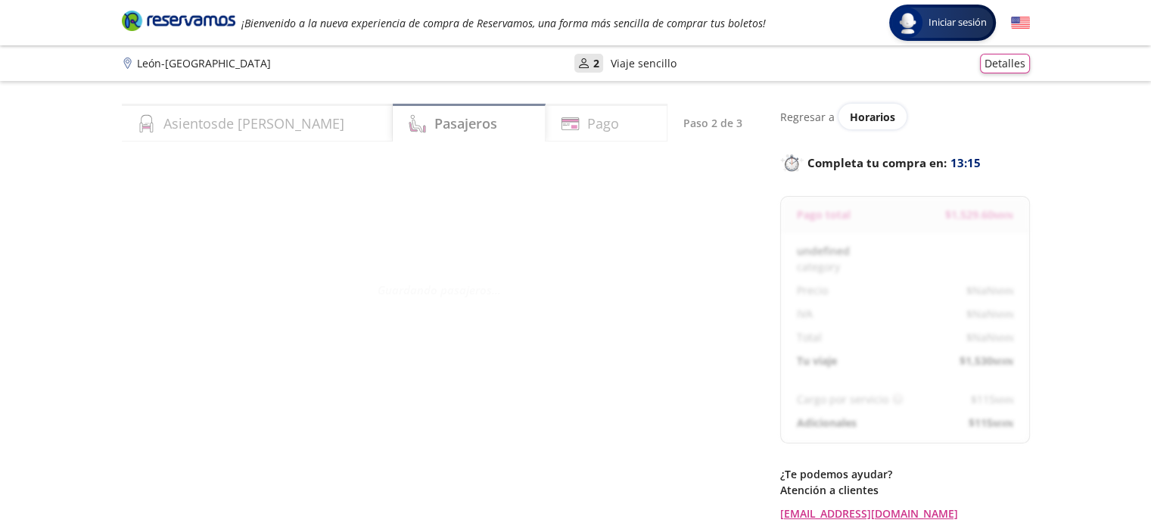
select select "MX"
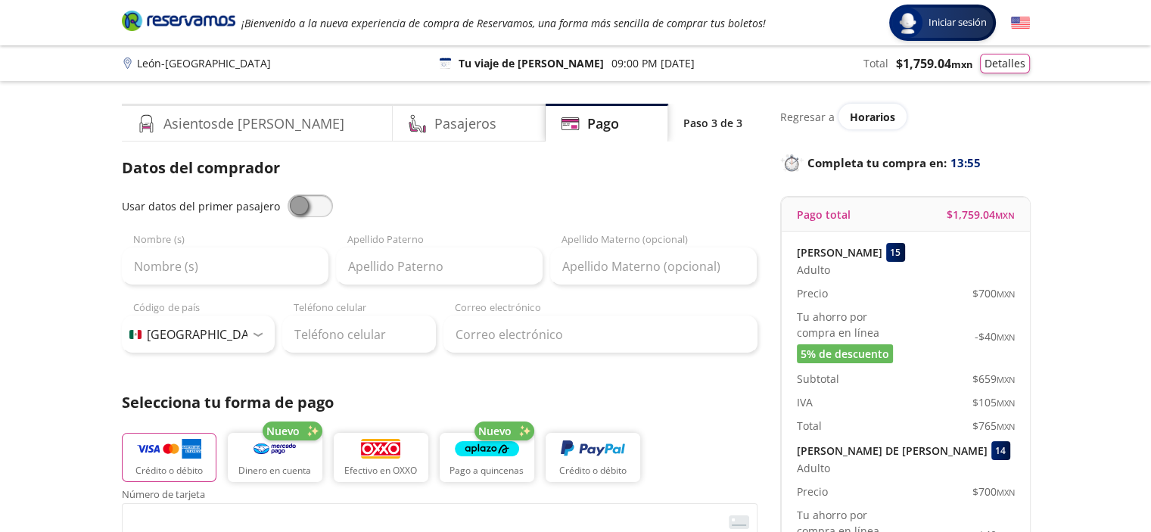
drag, startPoint x: 300, startPoint y: 201, endPoint x: 303, endPoint y: 220, distance: 20.0
click at [300, 201] on span at bounding box center [310, 205] width 45 height 23
click at [288, 194] on input "checkbox" at bounding box center [288, 194] width 0 height 0
type input "[PERSON_NAME]"
type input "MORACHIS"
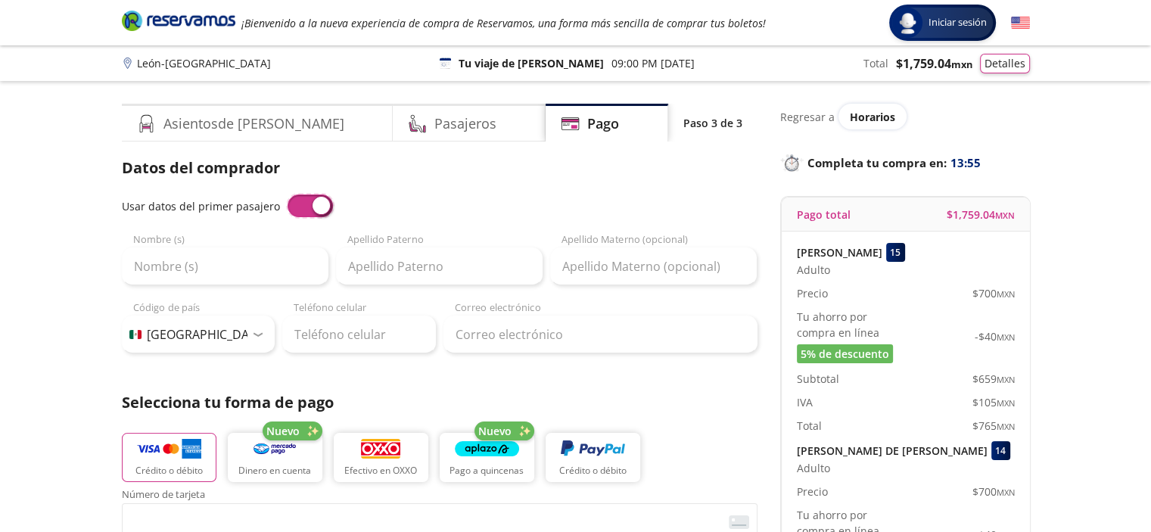
type input "[EMAIL_ADDRESS][DOMAIN_NAME]"
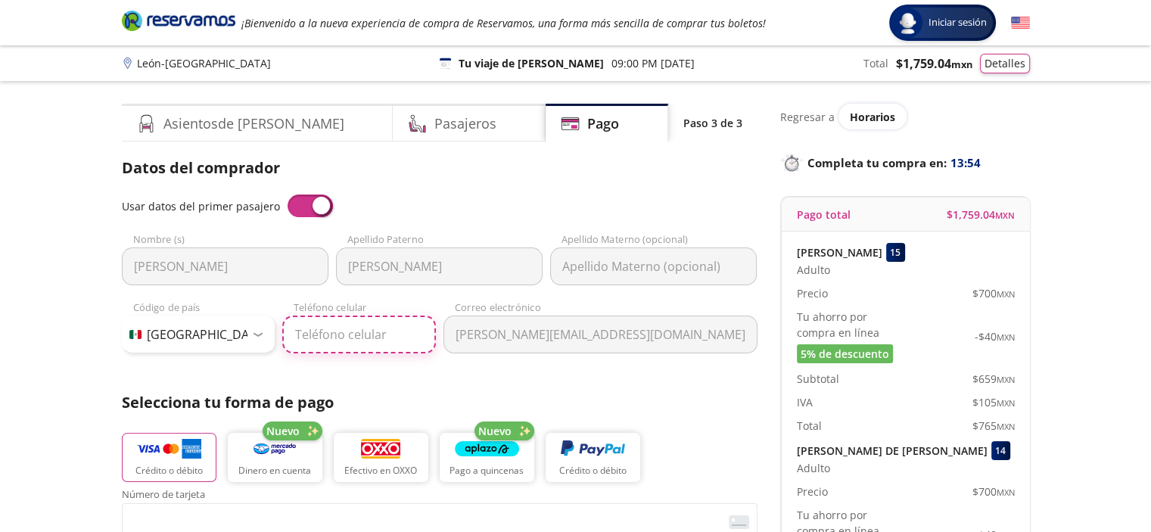
click at [353, 340] on input "Teléfono celular" at bounding box center [359, 335] width 154 height 38
type input "[PHONE_NUMBER]"
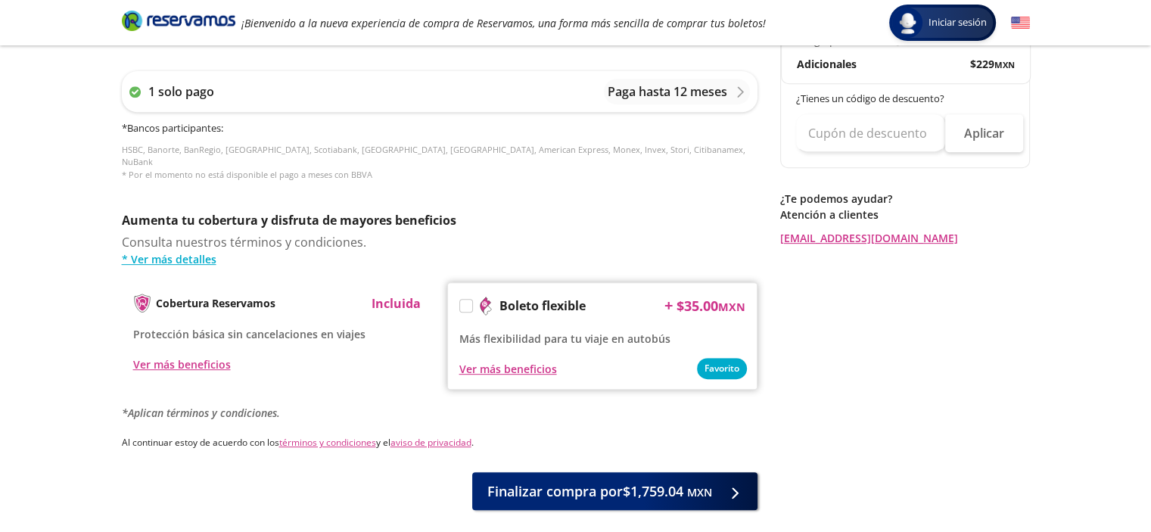
scroll to position [709, 0]
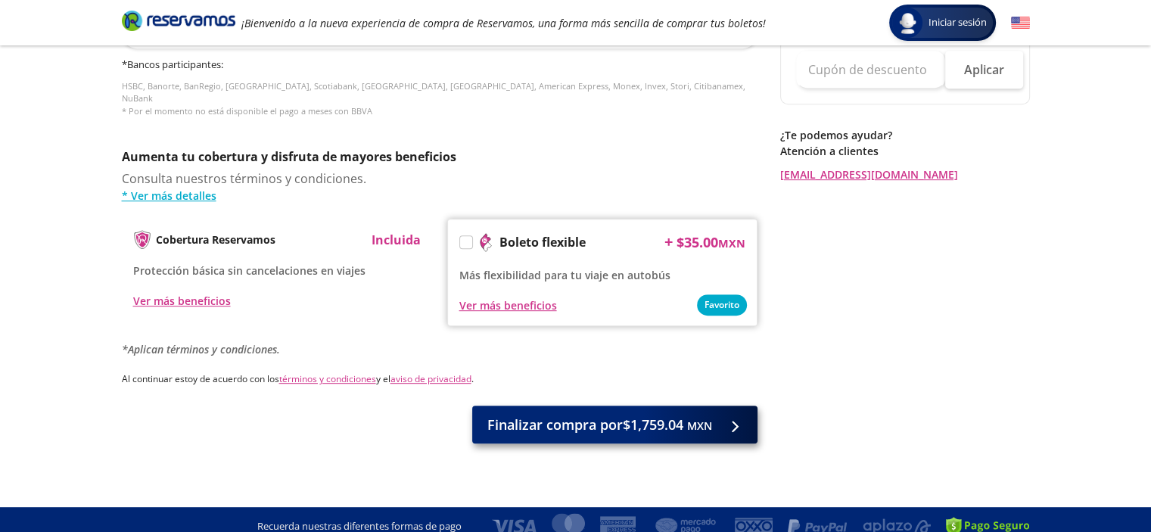
type input "[PERSON_NAME] S"
click at [639, 415] on span "Finalizar compra por $1,759.04 MXN" at bounding box center [599, 425] width 225 height 20
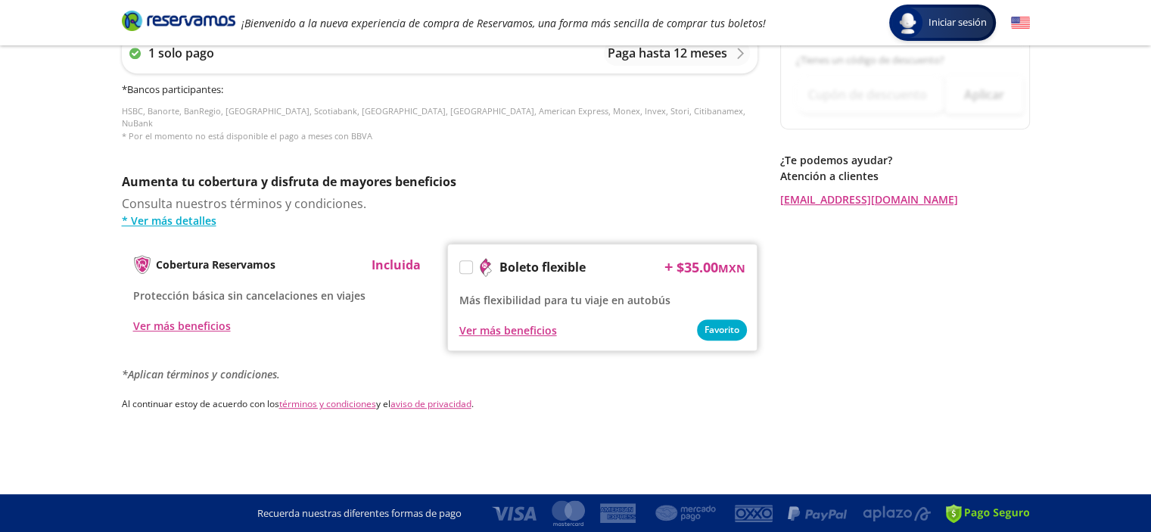
scroll to position [0, 0]
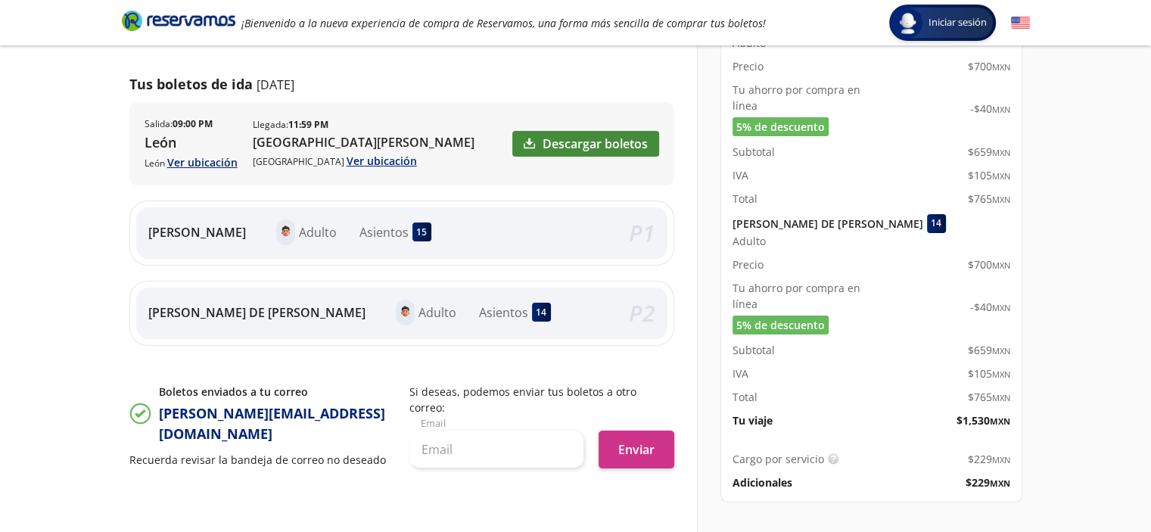
scroll to position [227, 0]
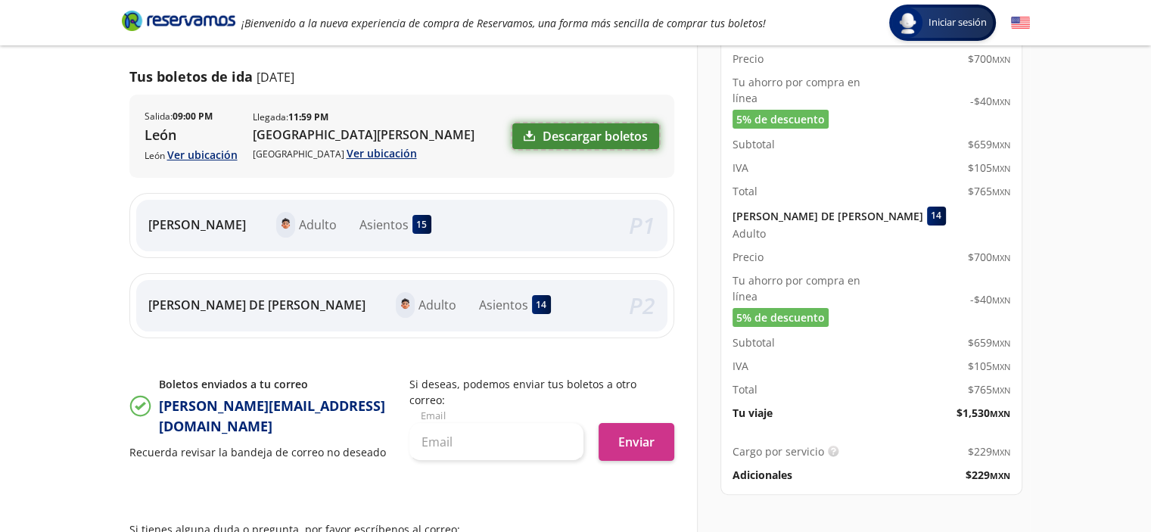
click at [597, 132] on link "Descargar boletos" at bounding box center [585, 136] width 147 height 26
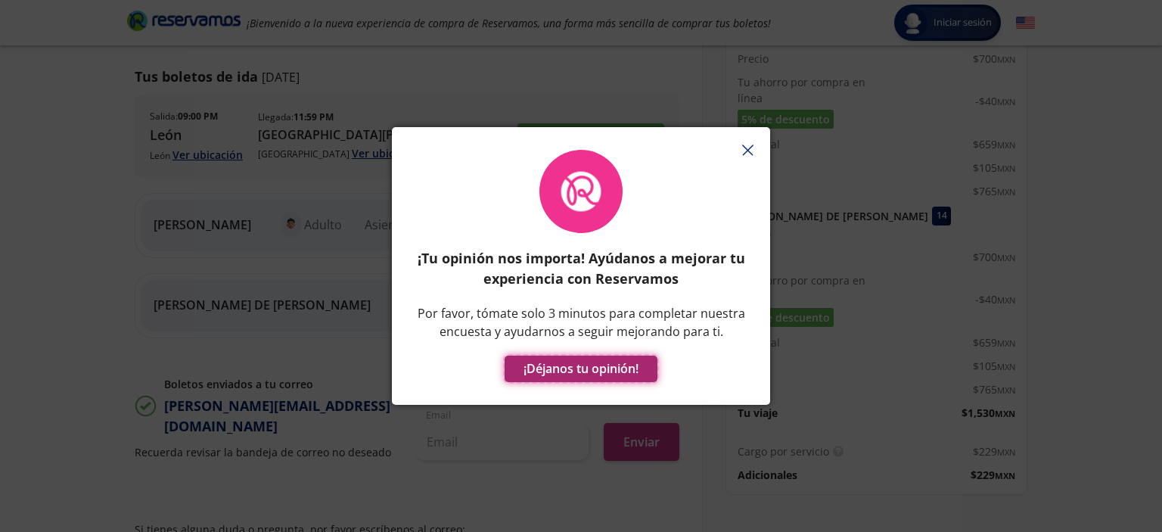
click at [620, 366] on button "¡Déjanos tu opinión!" at bounding box center [581, 369] width 153 height 26
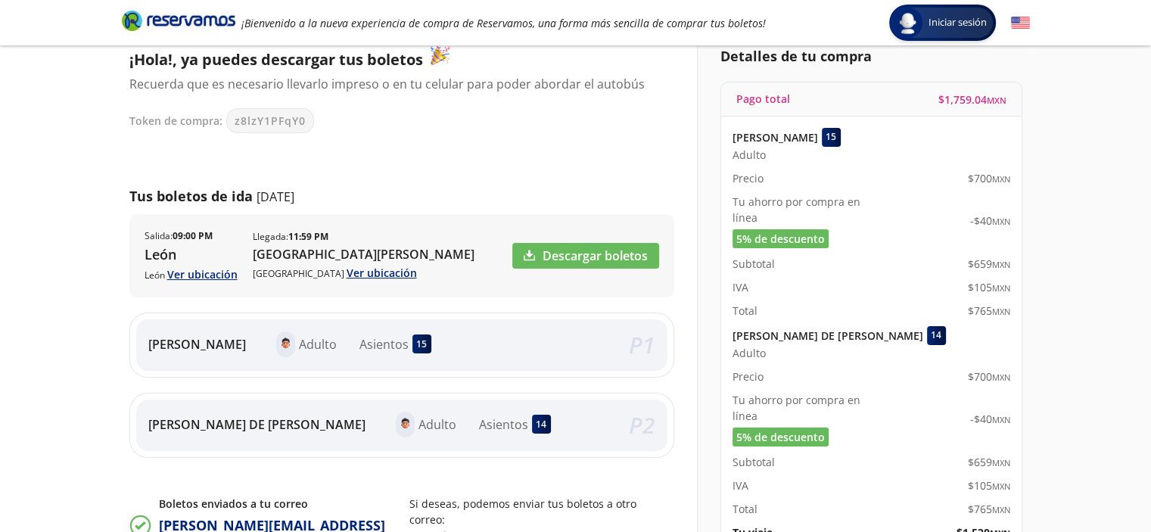
scroll to position [0, 0]
